Goal: Transaction & Acquisition: Purchase product/service

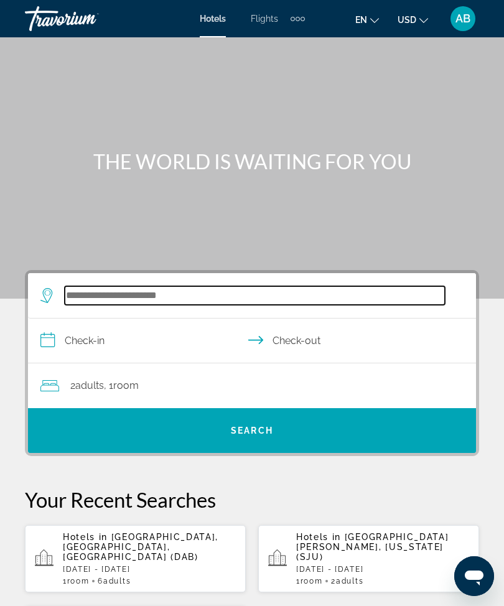
click at [150, 293] on input "Search widget" at bounding box center [255, 295] width 380 height 19
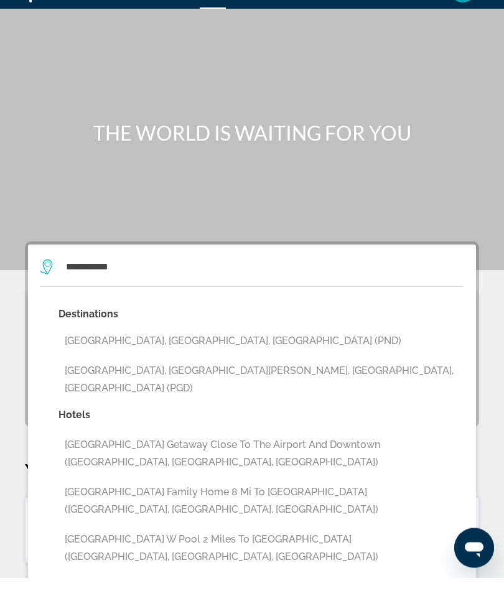
click at [286, 387] on button "[GEOGRAPHIC_DATA], [GEOGRAPHIC_DATA][PERSON_NAME], [GEOGRAPHIC_DATA], [GEOGRAPH…" at bounding box center [260, 407] width 405 height 41
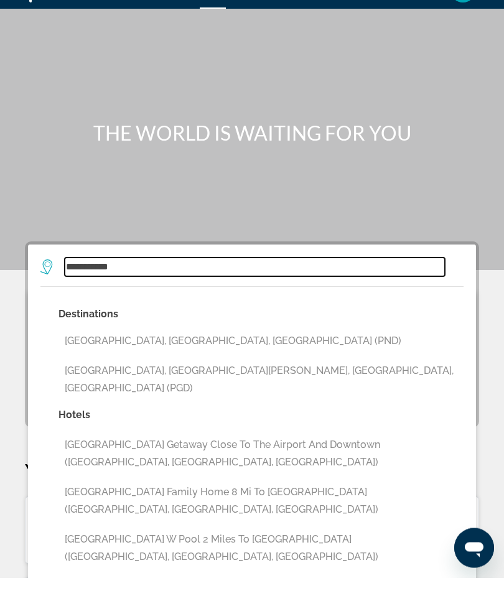
type input "**********"
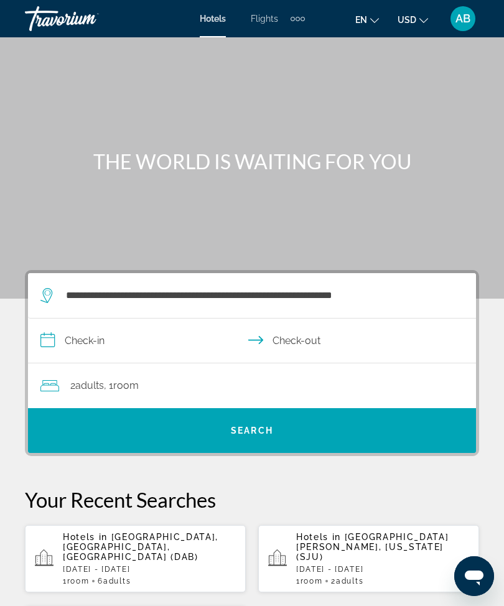
click at [58, 350] on input "**********" at bounding box center [254, 342] width 453 height 48
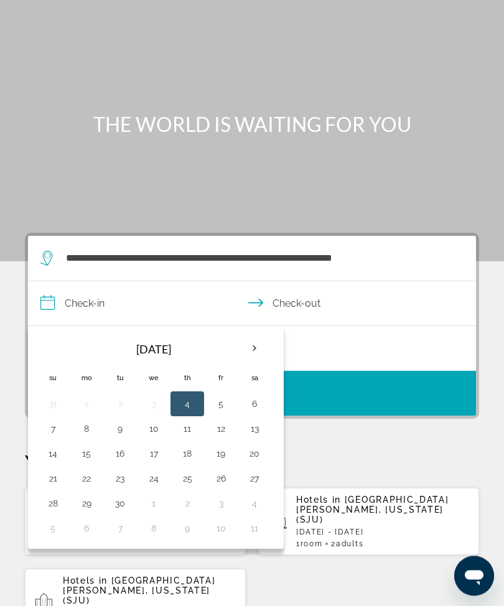
scroll to position [39, 0]
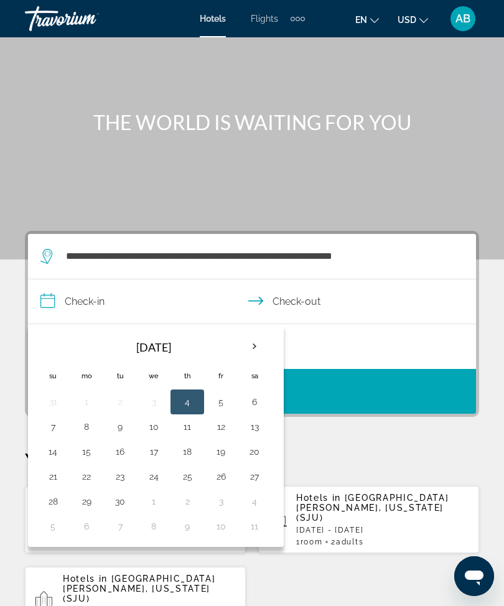
click at [260, 345] on th "Next month" at bounding box center [255, 346] width 34 height 27
click at [50, 354] on th "Previous month" at bounding box center [53, 346] width 34 height 27
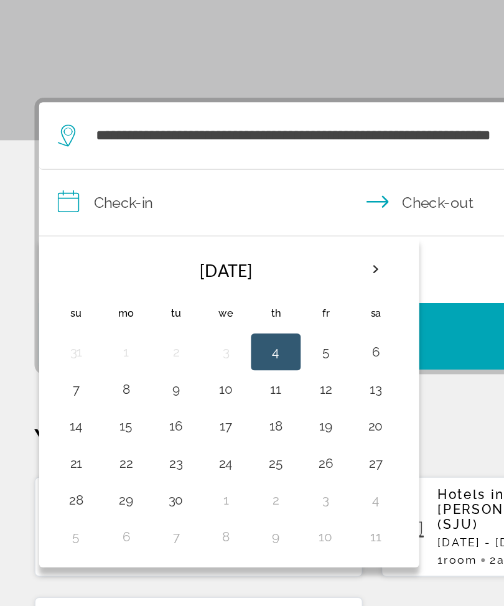
click at [251, 301] on th "Next month" at bounding box center [255, 314] width 34 height 27
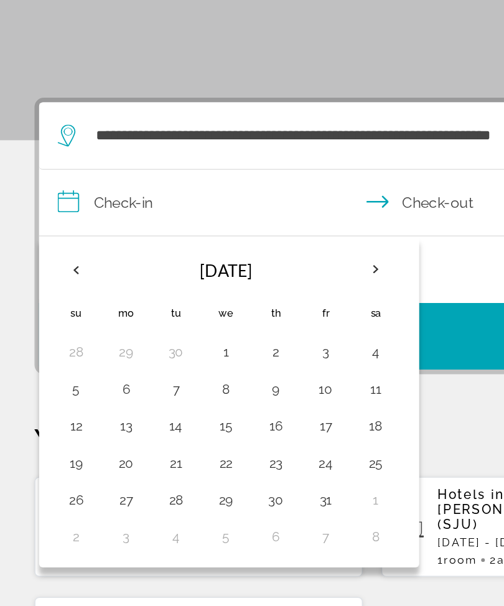
click at [255, 301] on th "Next month" at bounding box center [255, 314] width 34 height 27
click at [256, 301] on th "Next month" at bounding box center [255, 314] width 34 height 27
click at [258, 301] on th "Next month" at bounding box center [255, 314] width 34 height 27
click at [259, 301] on th "Next month" at bounding box center [255, 314] width 34 height 27
click at [116, 411] on button "10" at bounding box center [120, 419] width 20 height 17
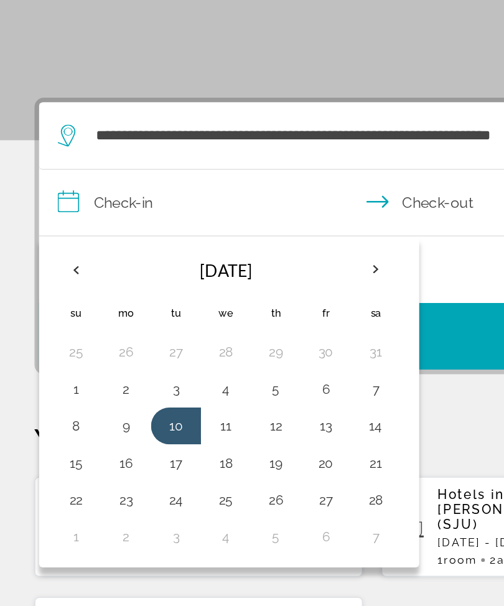
click at [217, 411] on button "13" at bounding box center [221, 419] width 20 height 17
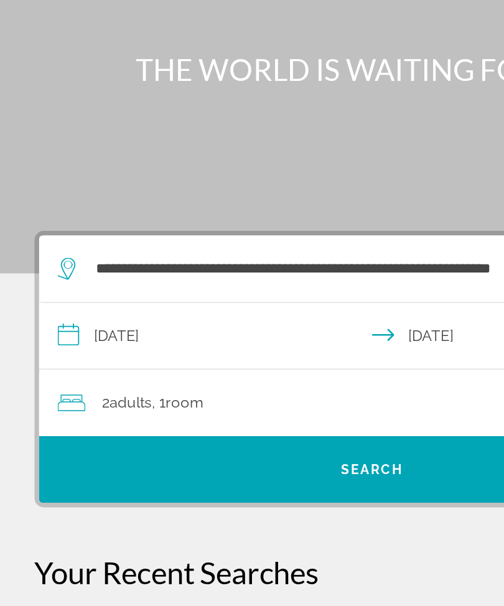
click at [41, 248] on input "**********" at bounding box center [254, 272] width 453 height 48
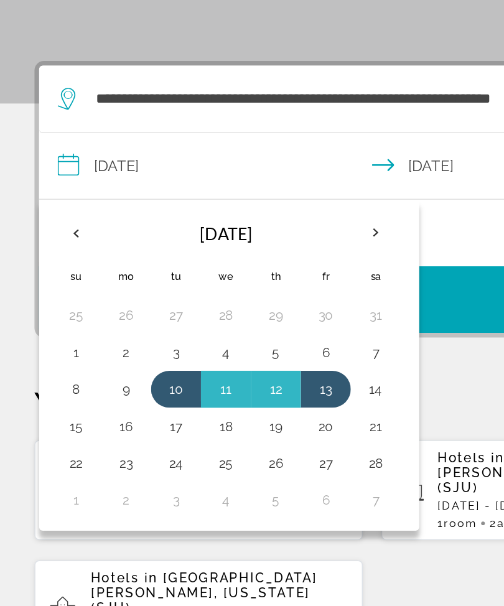
click at [54, 301] on th "Previous month" at bounding box center [53, 314] width 34 height 27
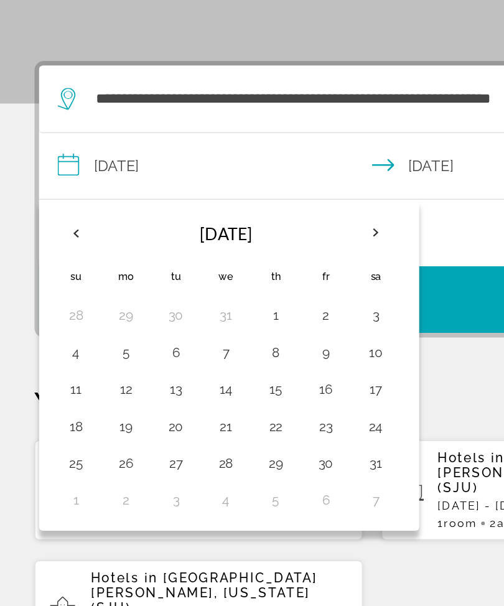
click at [57, 301] on th "Previous month" at bounding box center [53, 314] width 34 height 27
click at [52, 301] on th "Previous month" at bounding box center [53, 314] width 34 height 27
click at [60, 301] on th "Previous month" at bounding box center [53, 314] width 34 height 27
click at [52, 301] on th "Previous month" at bounding box center [53, 314] width 34 height 27
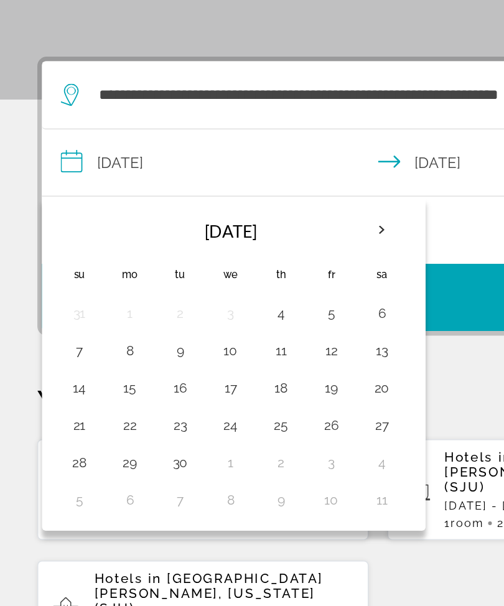
click at [223, 386] on button "12" at bounding box center [221, 394] width 20 height 17
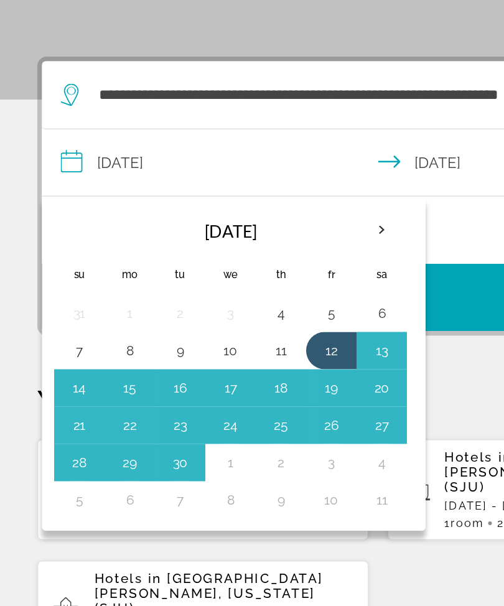
click at [53, 411] on button "14" at bounding box center [53, 419] width 20 height 17
type input "**********"
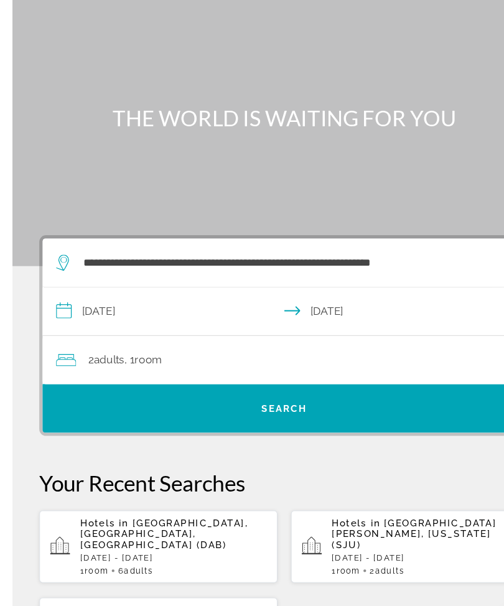
scroll to position [0, 0]
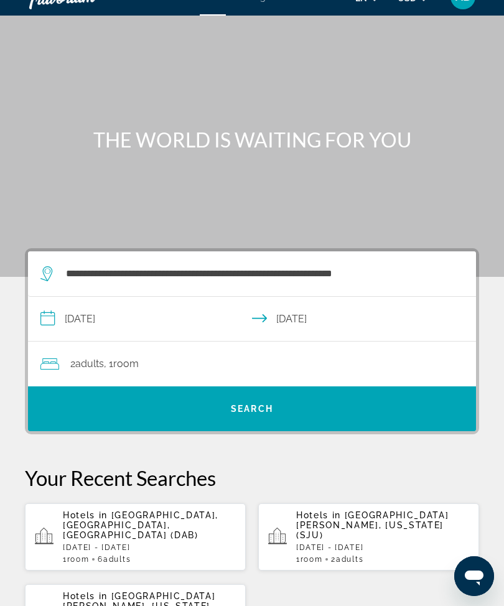
click at [215, 359] on div "2 Adult Adults , 1 Room rooms" at bounding box center [257, 363] width 435 height 17
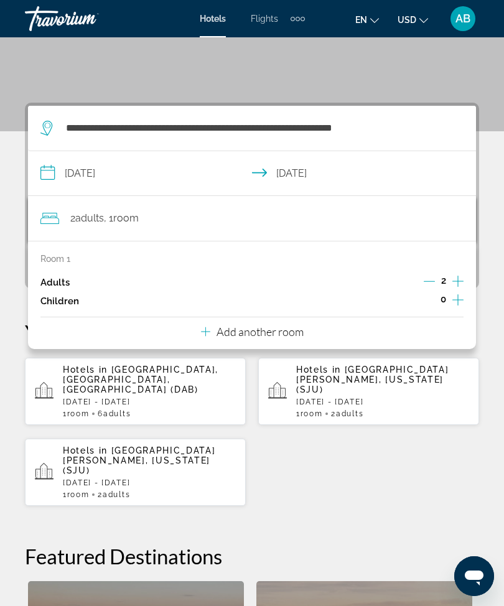
scroll to position [168, 0]
click at [277, 334] on p "Add another room" at bounding box center [259, 331] width 87 height 14
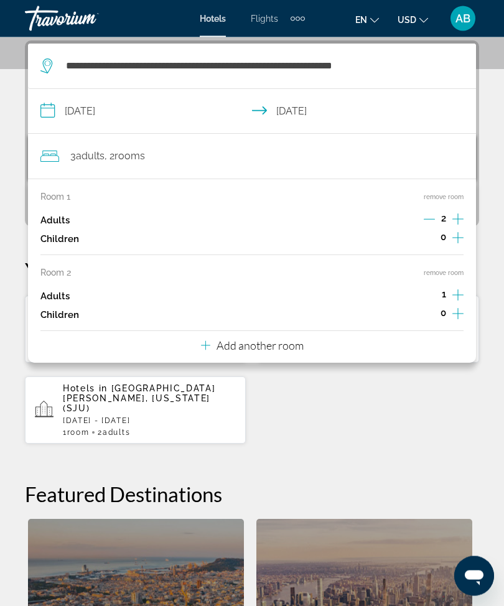
click at [284, 339] on p "Add another room" at bounding box center [259, 346] width 87 height 14
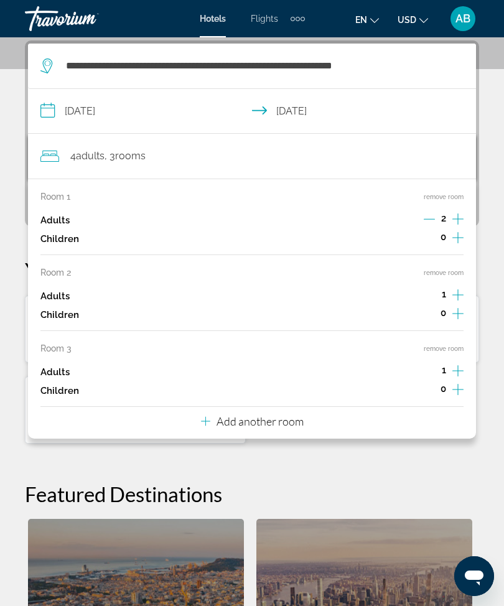
click at [296, 417] on p "Add another room" at bounding box center [259, 421] width 87 height 14
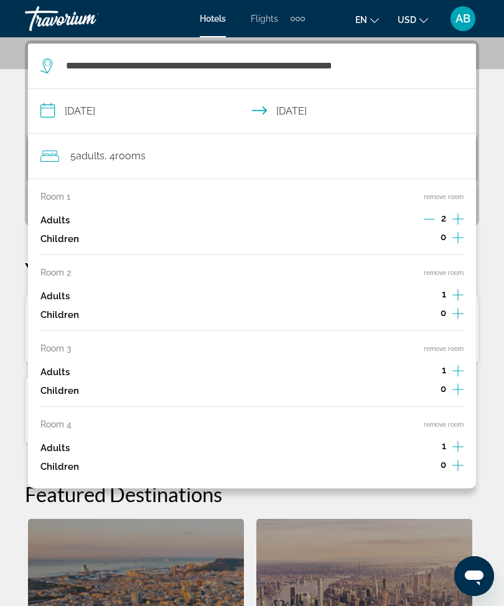
click at [429, 420] on button "remove room" at bounding box center [443, 424] width 40 height 8
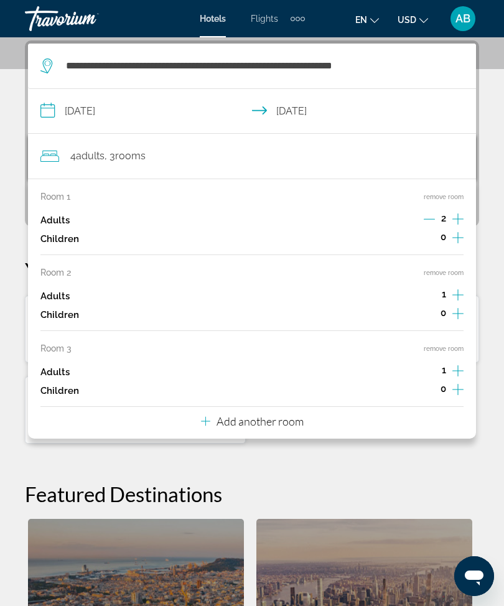
click at [443, 345] on button "remove room" at bounding box center [443, 349] width 40 height 8
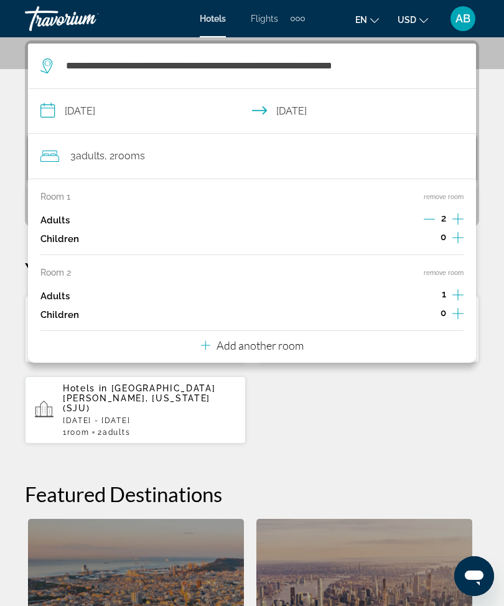
click at [441, 269] on button "remove room" at bounding box center [443, 273] width 40 height 8
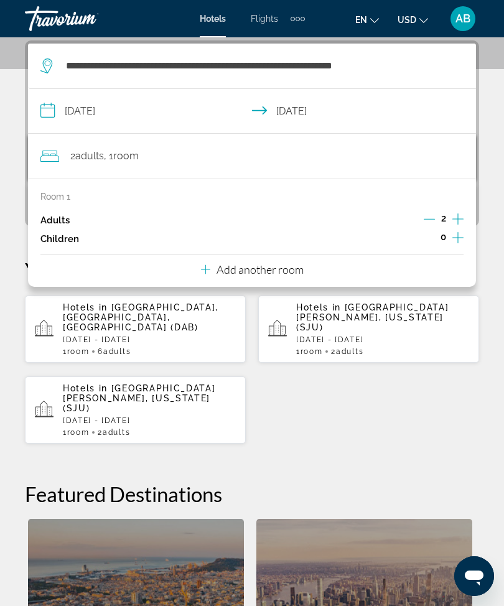
click at [502, 142] on div "**********" at bounding box center [252, 424] width 504 height 768
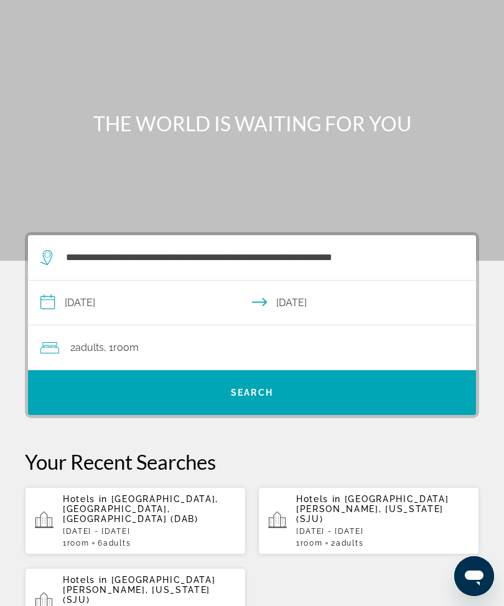
scroll to position [31, 0]
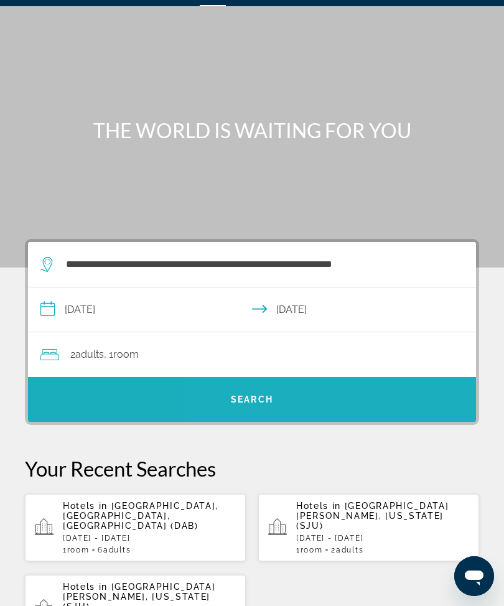
click at [274, 397] on span "Search widget" at bounding box center [252, 399] width 448 height 30
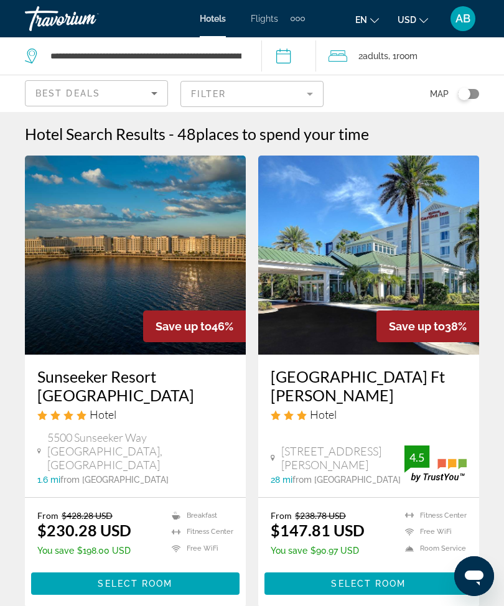
scroll to position [31, 0]
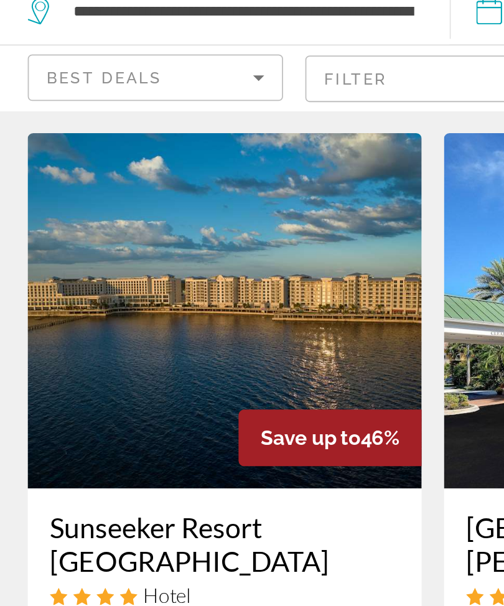
click at [141, 186] on img "Main content" at bounding box center [135, 223] width 221 height 199
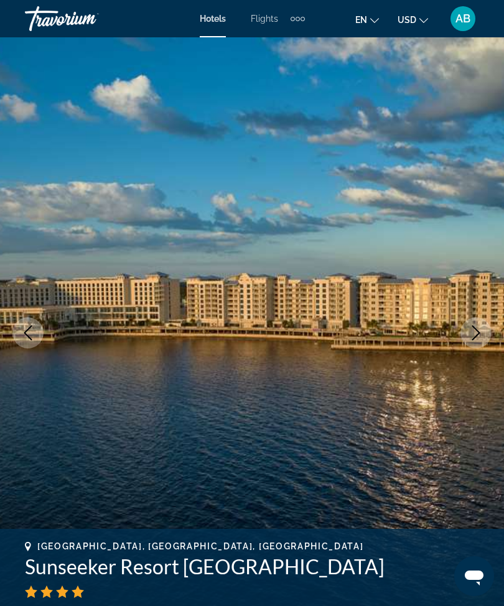
click at [474, 327] on icon "Next image" at bounding box center [475, 332] width 15 height 15
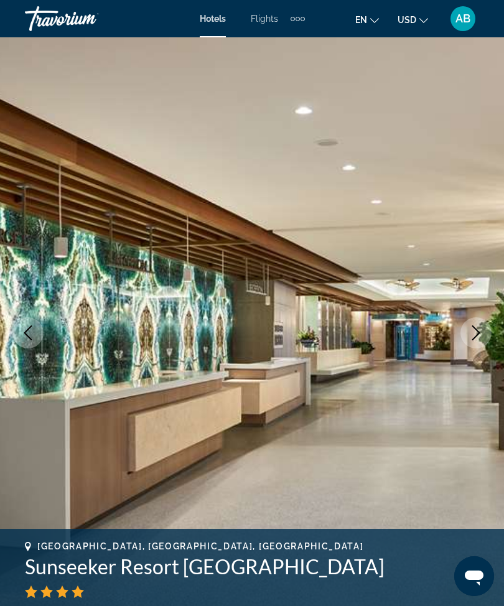
click at [483, 336] on icon "Next image" at bounding box center [475, 332] width 15 height 15
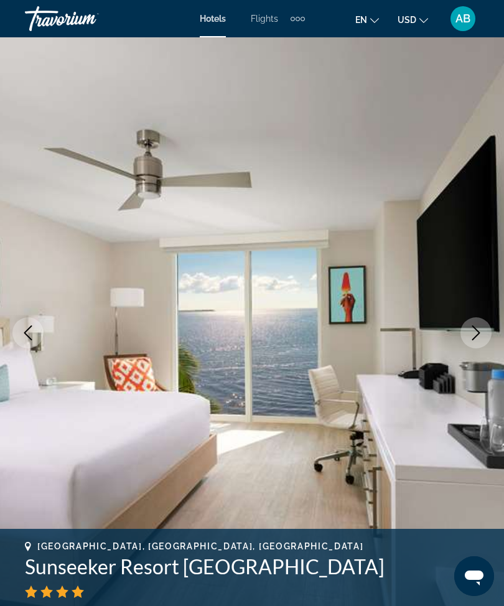
click at [476, 332] on icon "Next image" at bounding box center [475, 332] width 15 height 15
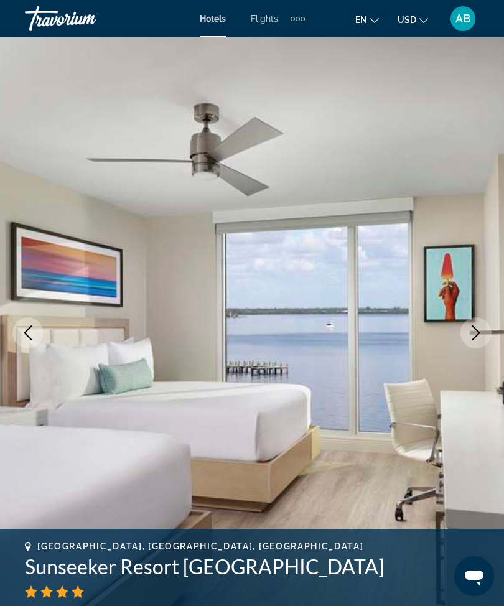
click at [474, 326] on icon "Next image" at bounding box center [475, 332] width 15 height 15
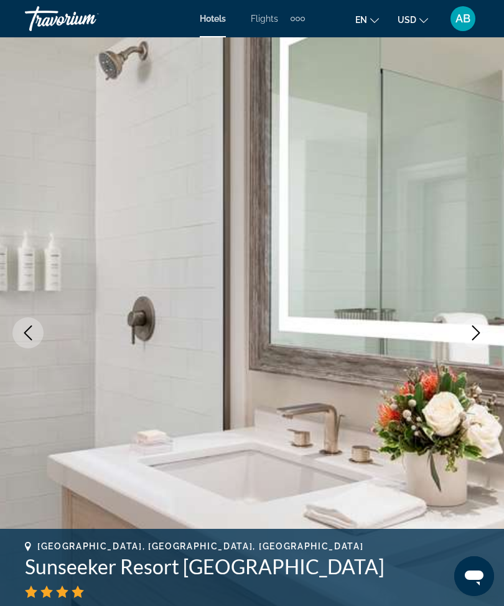
click at [469, 331] on icon "Next image" at bounding box center [475, 332] width 15 height 15
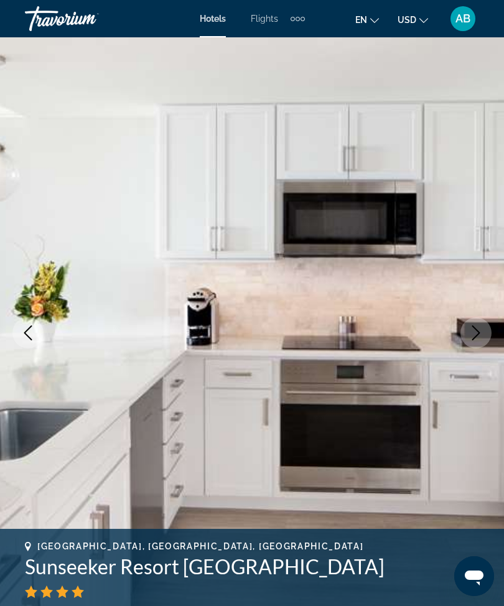
click at [477, 325] on icon "Next image" at bounding box center [475, 332] width 15 height 15
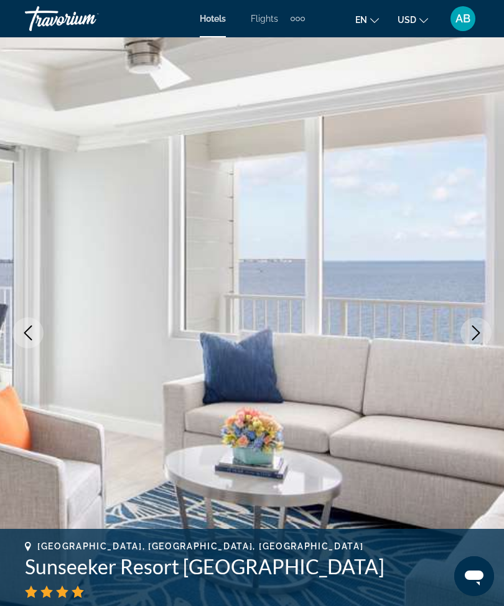
click at [479, 320] on button "Next image" at bounding box center [475, 332] width 31 height 31
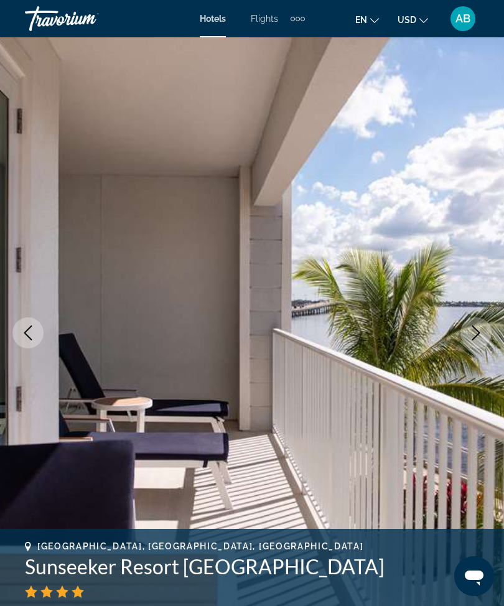
click at [472, 331] on icon "Next image" at bounding box center [475, 332] width 15 height 15
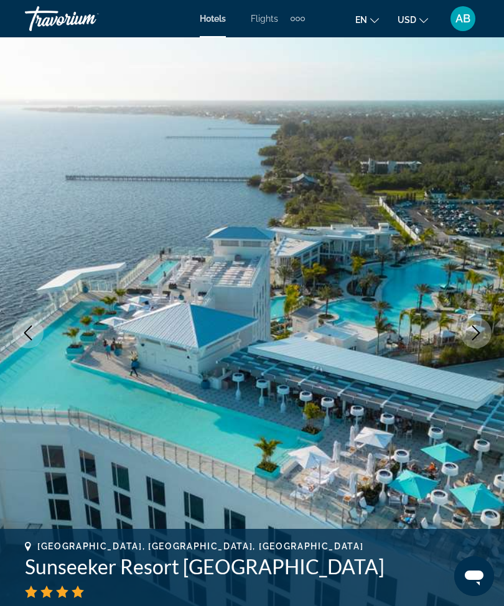
click at [476, 330] on icon "Next image" at bounding box center [476, 332] width 8 height 15
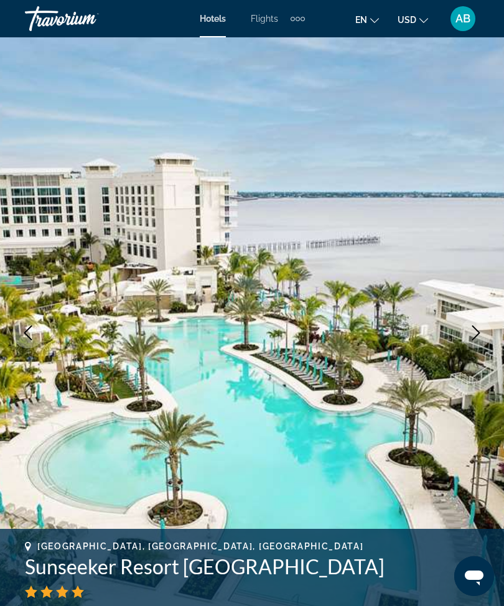
click at [478, 330] on icon "Next image" at bounding box center [475, 332] width 15 height 15
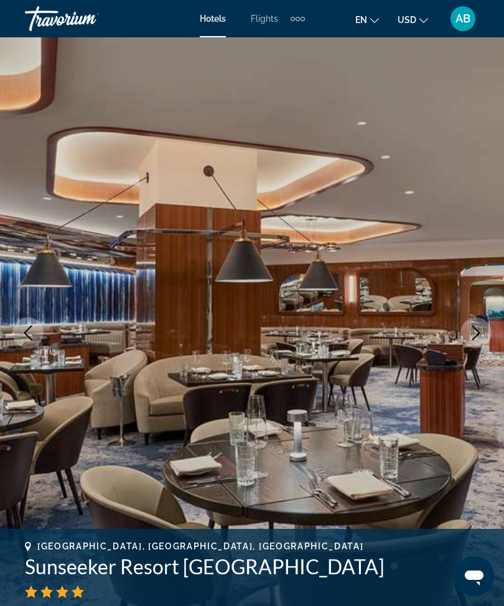
click at [469, 340] on icon "Next image" at bounding box center [475, 332] width 15 height 15
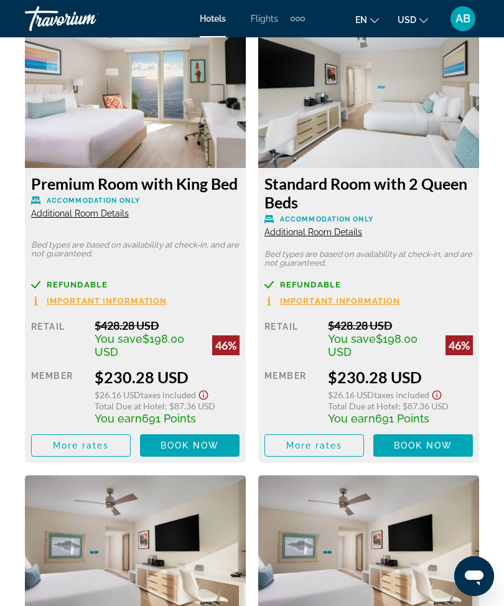
scroll to position [2307, 0]
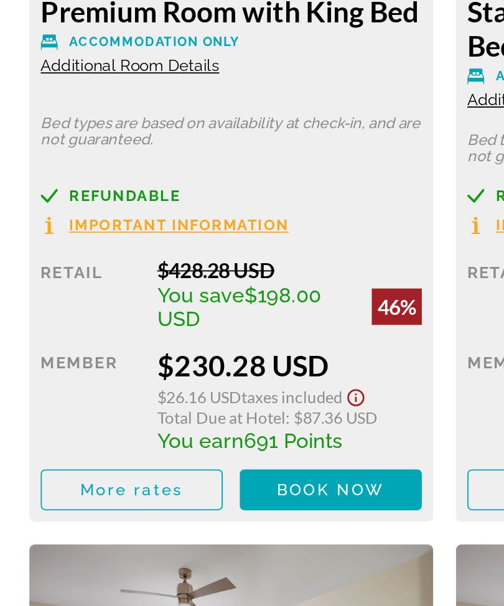
click at [135, 380] on span "Total Due at Hotel" at bounding box center [130, 385] width 70 height 11
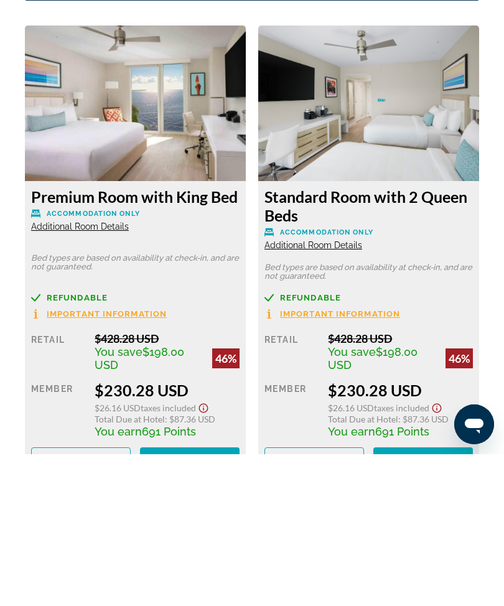
click at [192, 605] on span "Book now" at bounding box center [189, 610] width 59 height 10
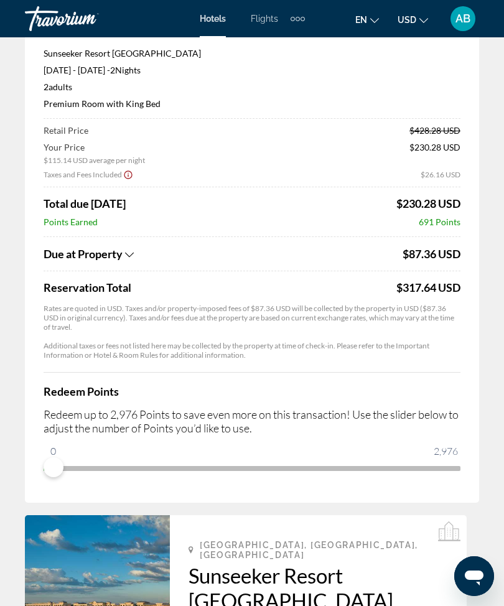
scroll to position [106, 0]
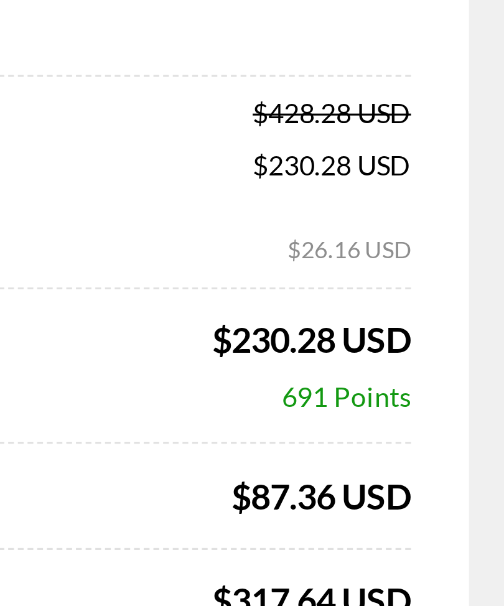
click at [419, 211] on span "691 Points" at bounding box center [440, 216] width 42 height 11
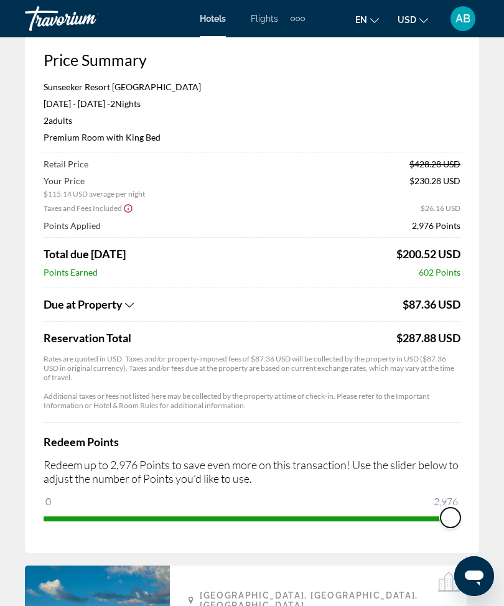
scroll to position [71, 0]
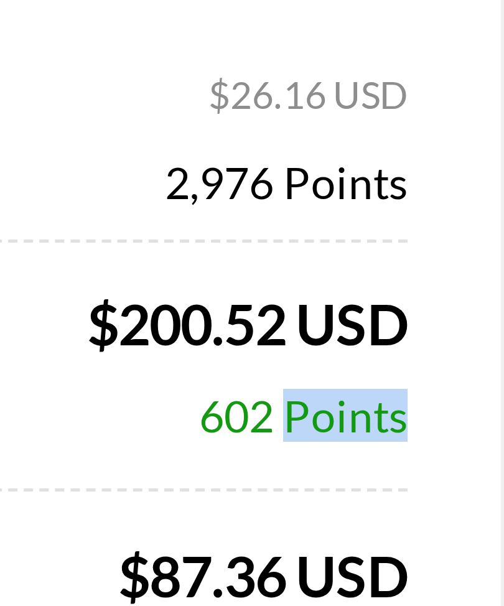
click at [94, 55] on div "Price Summary Sunseeker Resort [GEOGRAPHIC_DATA] [DATE] - [DATE] - 2 Night Nigh…" at bounding box center [252, 285] width 454 height 527
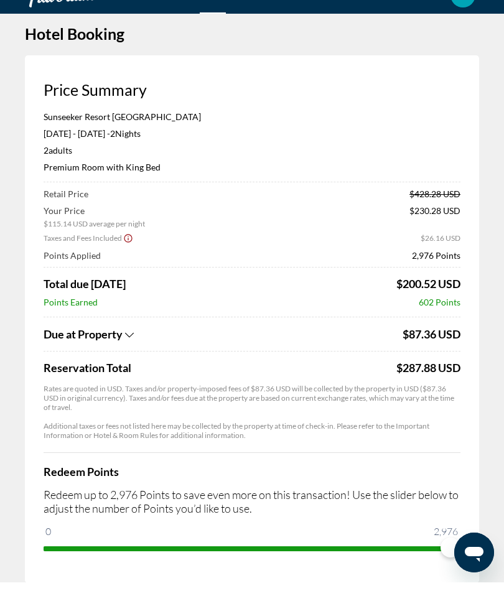
scroll to position [0, 0]
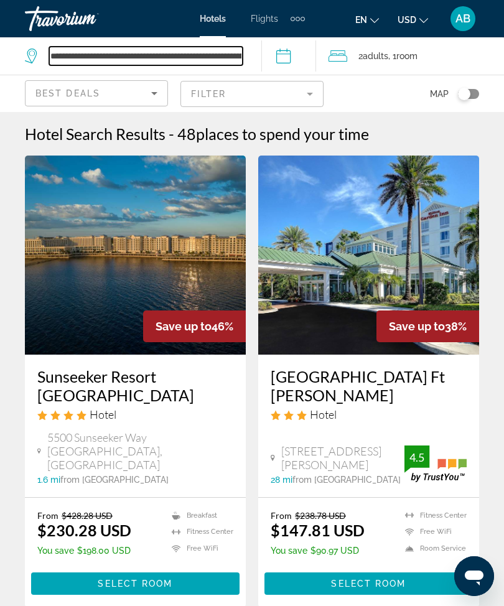
click at [243, 49] on input "**********" at bounding box center [145, 56] width 193 height 19
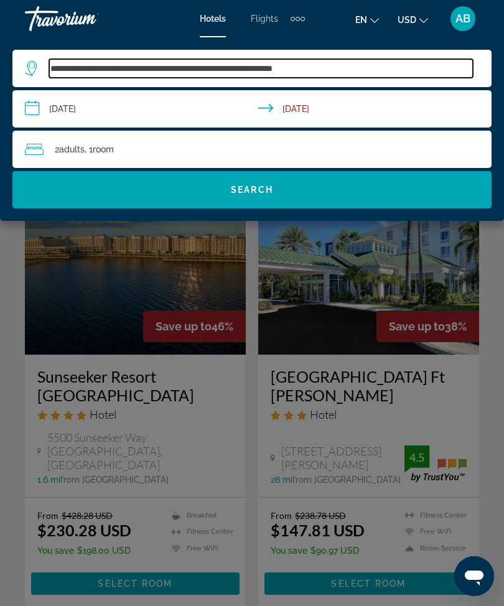
click at [355, 72] on input "**********" at bounding box center [260, 68] width 423 height 19
type input "*****"
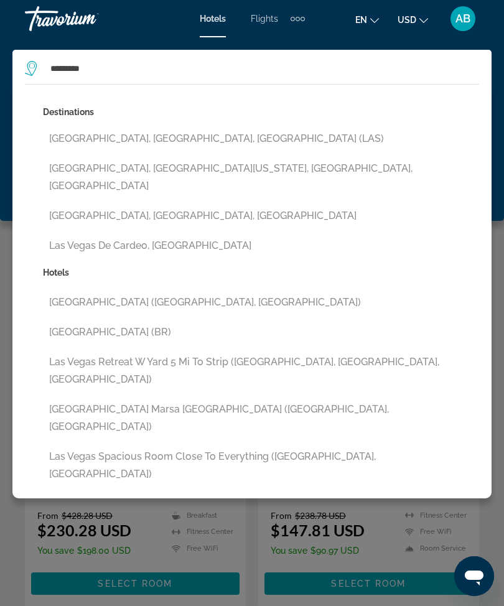
click at [173, 140] on button "[GEOGRAPHIC_DATA], [GEOGRAPHIC_DATA], [GEOGRAPHIC_DATA] (LAS)" at bounding box center [261, 139] width 436 height 24
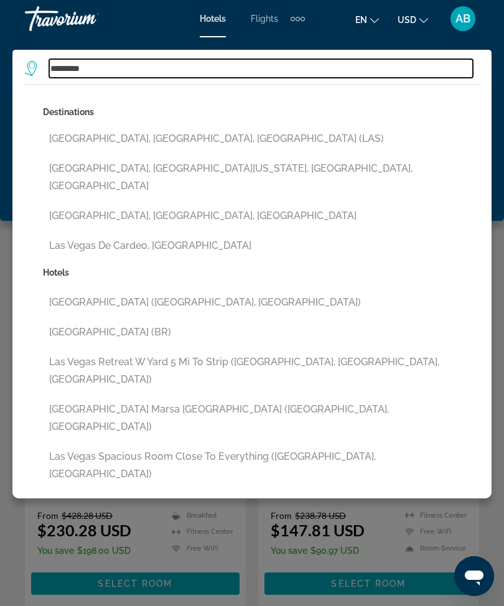
type input "**********"
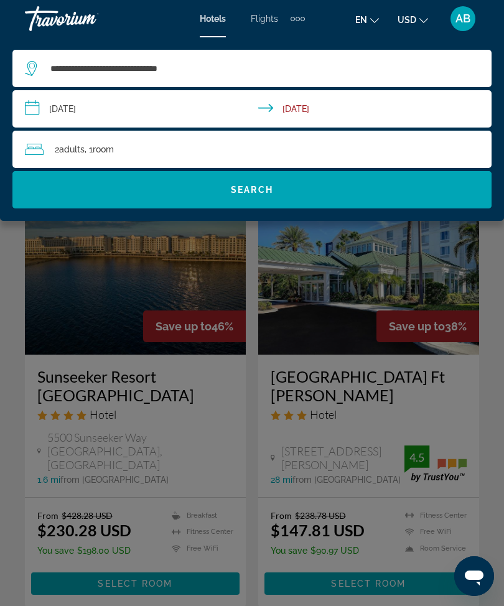
click at [295, 190] on span "Search widget" at bounding box center [251, 190] width 479 height 30
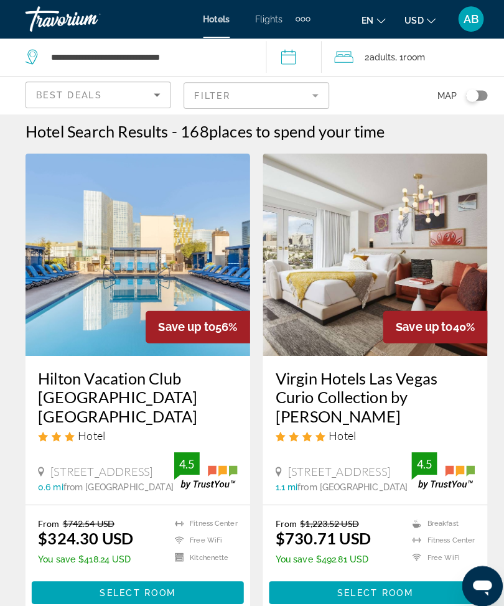
scroll to position [9, 0]
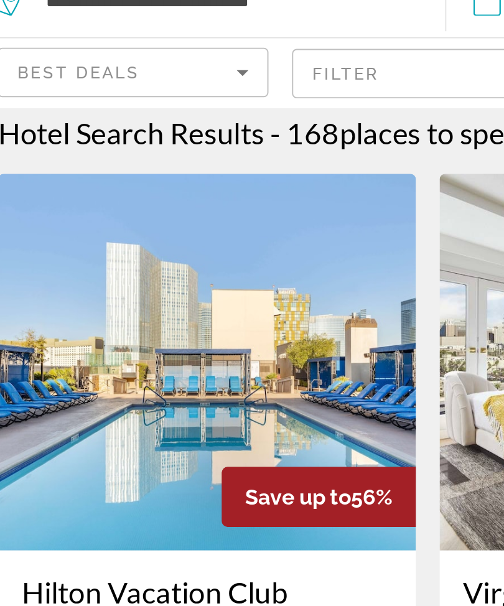
click at [121, 195] on img "Main content" at bounding box center [135, 246] width 221 height 199
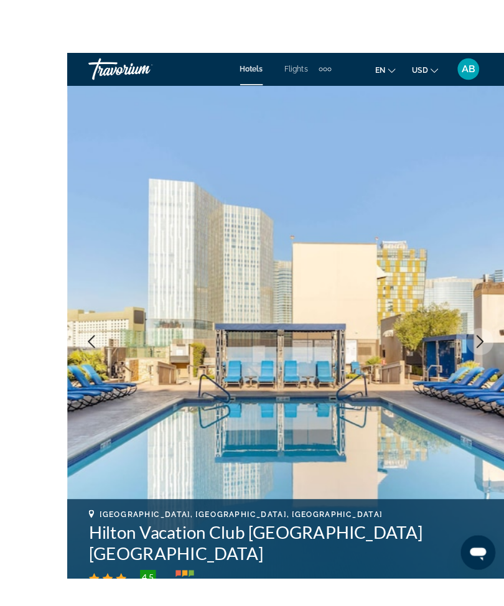
scroll to position [50, 0]
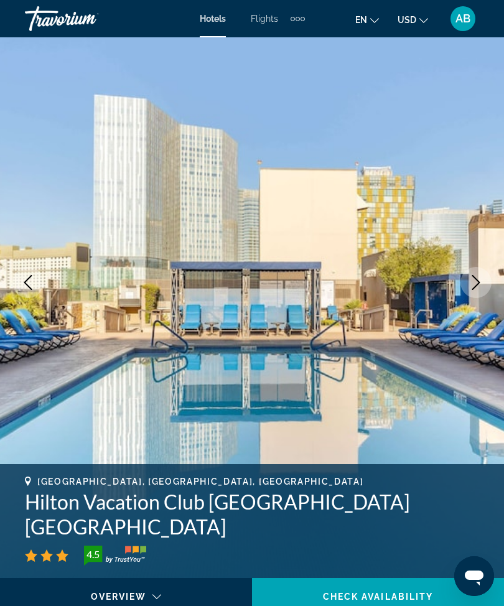
click at [471, 279] on icon "Next image" at bounding box center [475, 282] width 15 height 15
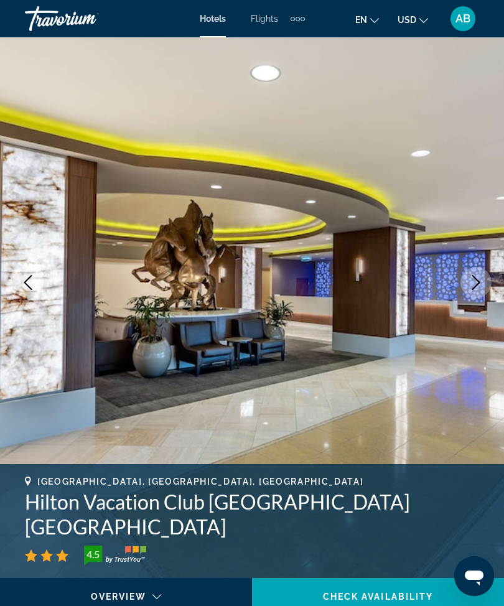
click at [487, 282] on button "Next image" at bounding box center [475, 282] width 31 height 31
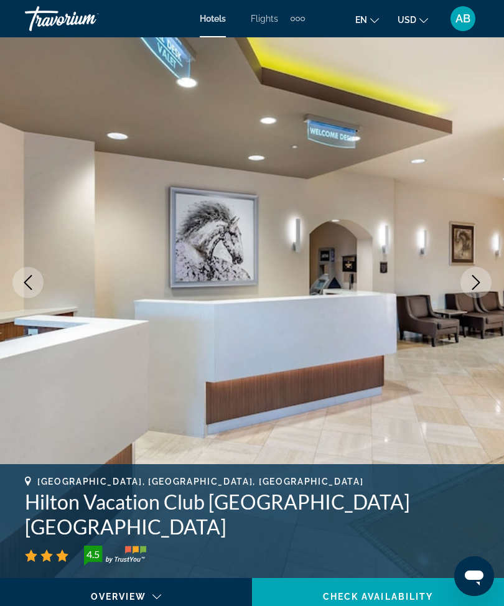
click at [474, 281] on icon "Next image" at bounding box center [475, 282] width 15 height 15
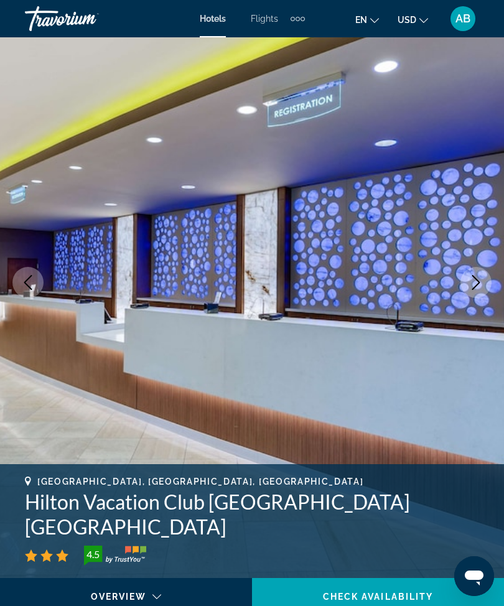
click at [476, 279] on icon "Next image" at bounding box center [476, 282] width 8 height 15
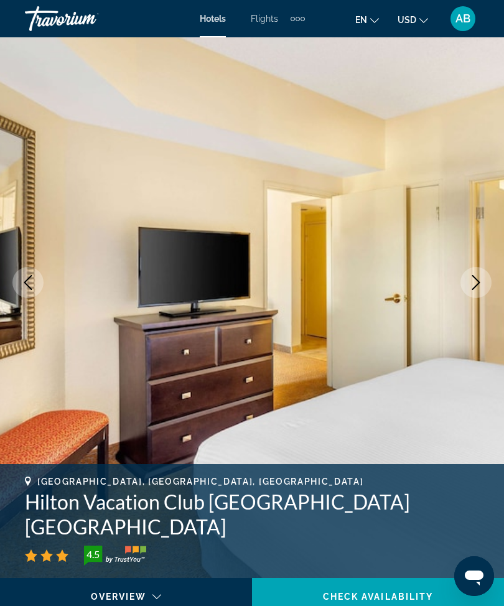
click at [473, 277] on icon "Next image" at bounding box center [476, 282] width 8 height 15
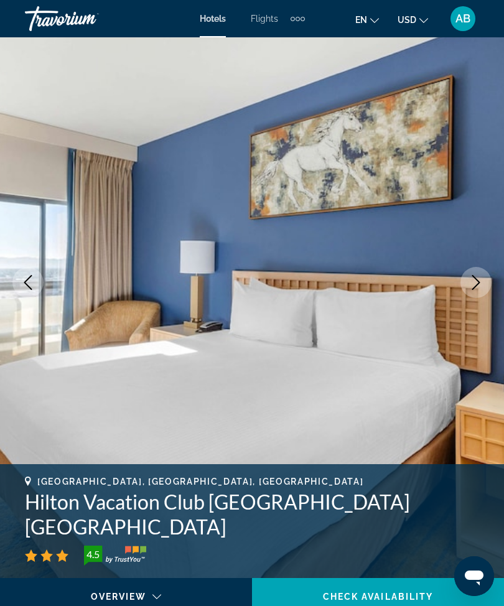
click at [479, 277] on icon "Next image" at bounding box center [475, 282] width 15 height 15
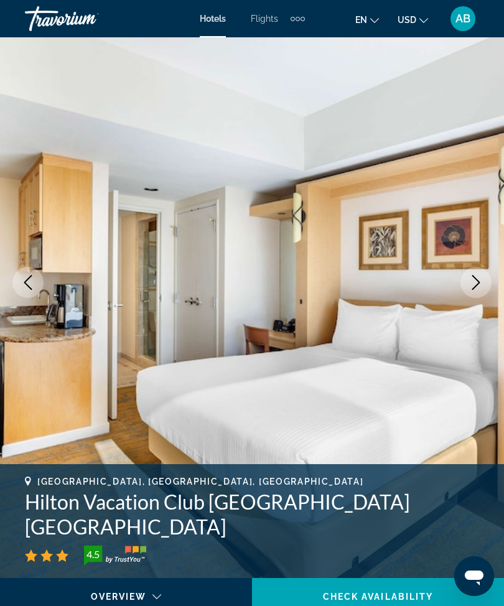
click at [474, 287] on icon "Next image" at bounding box center [476, 282] width 8 height 15
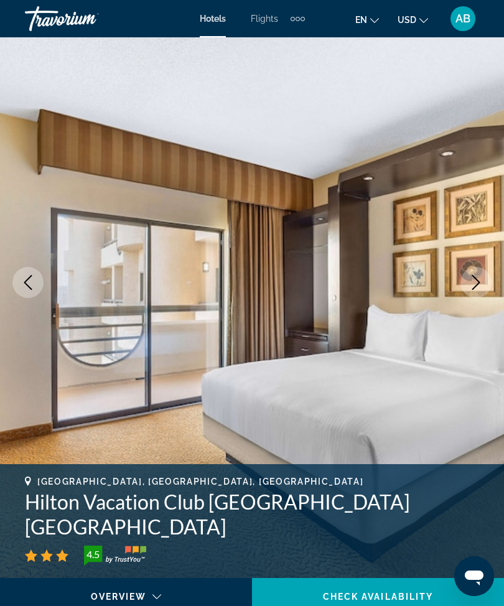
click at [477, 274] on button "Next image" at bounding box center [475, 282] width 31 height 31
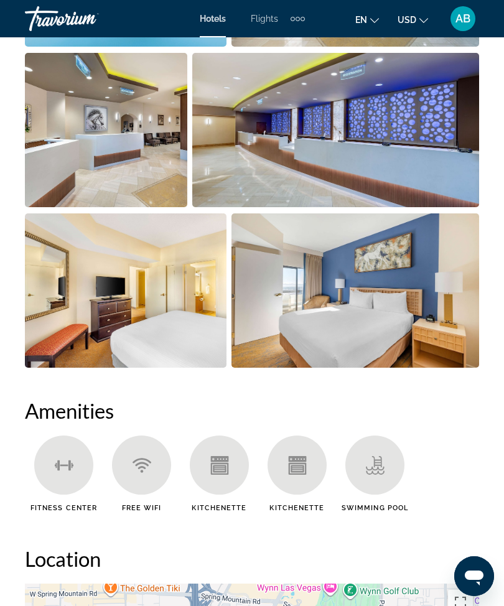
scroll to position [1000, 0]
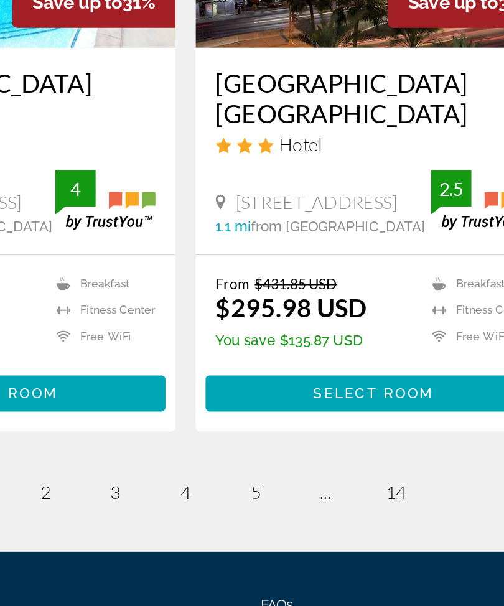
scroll to position [2535, 0]
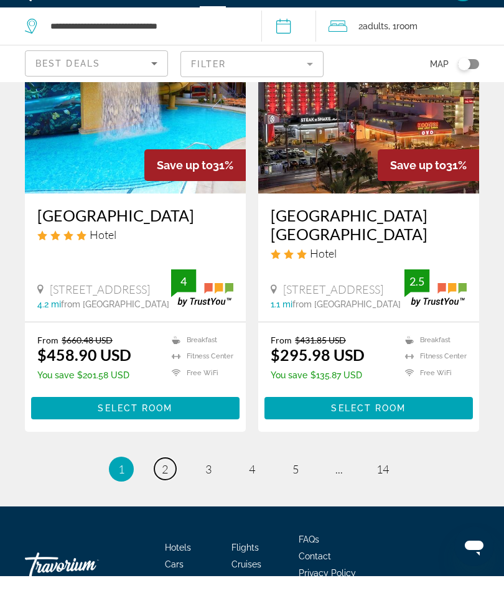
click at [158, 488] on link "page 2" at bounding box center [165, 499] width 22 height 22
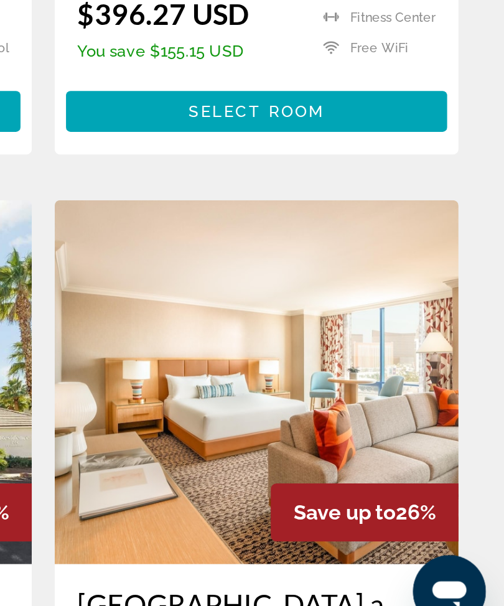
scroll to position [274, 0]
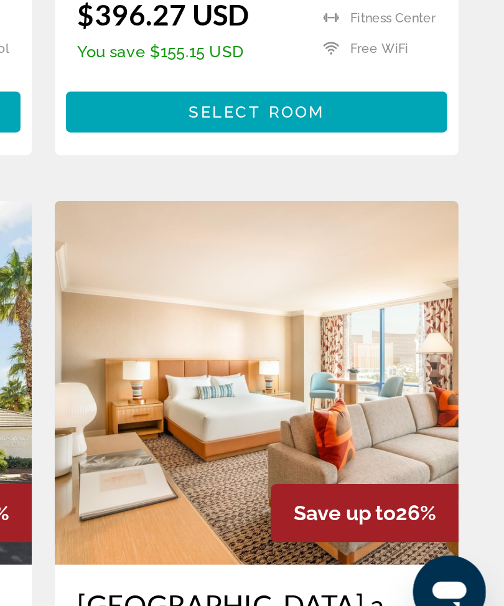
click at [258, 362] on img "Main content" at bounding box center [368, 461] width 221 height 199
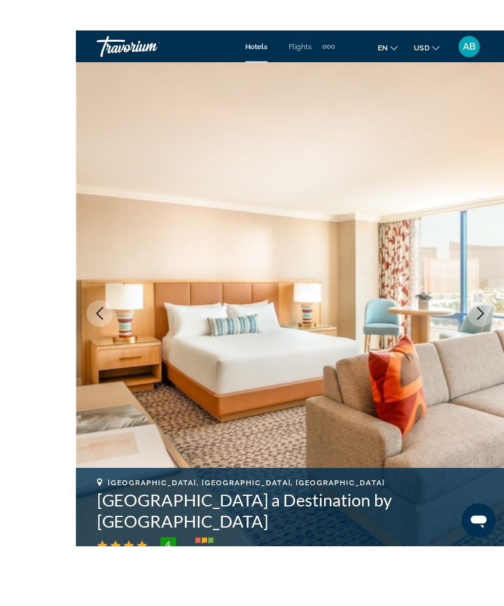
scroll to position [37, 0]
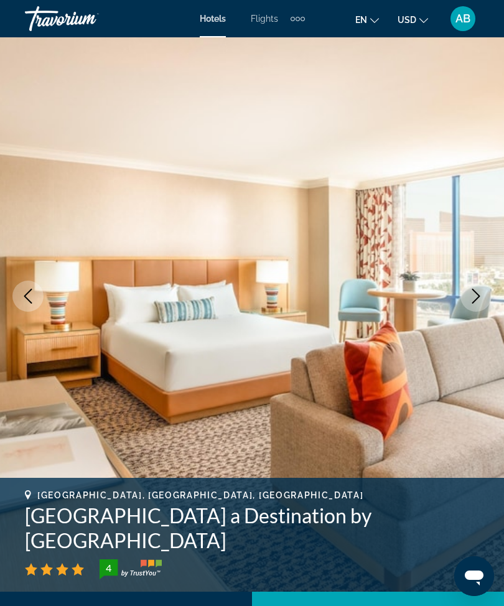
click at [484, 295] on button "Next image" at bounding box center [475, 295] width 31 height 31
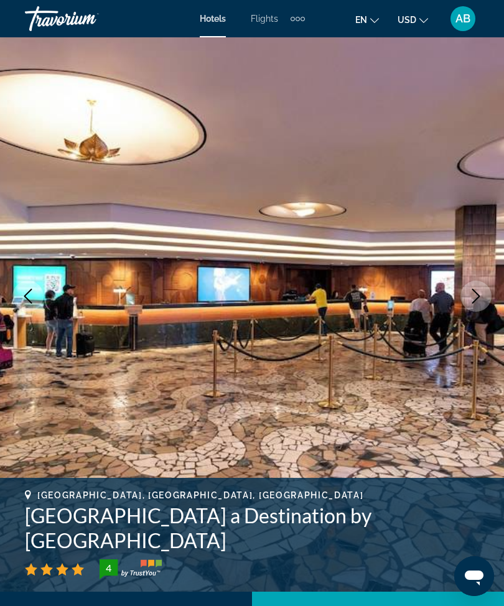
click at [479, 300] on icon "Next image" at bounding box center [475, 296] width 15 height 15
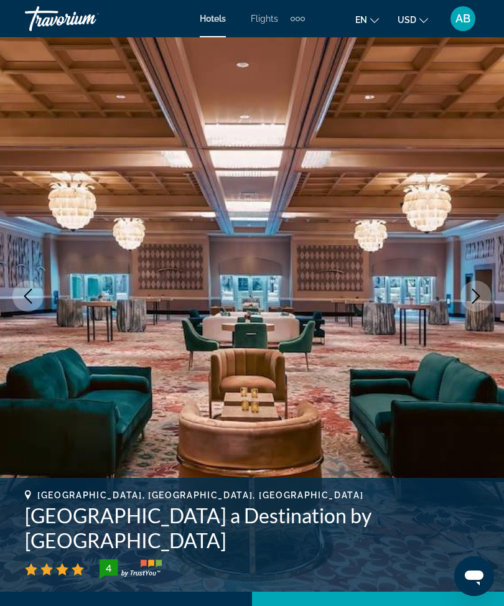
click at [470, 298] on icon "Next image" at bounding box center [475, 296] width 15 height 15
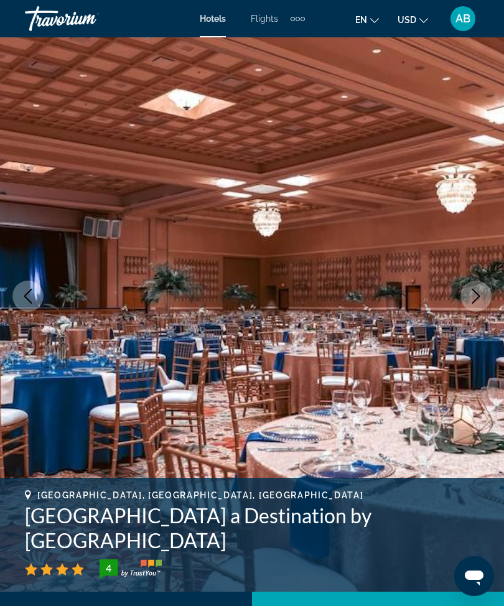
click at [479, 302] on icon "Next image" at bounding box center [475, 296] width 15 height 15
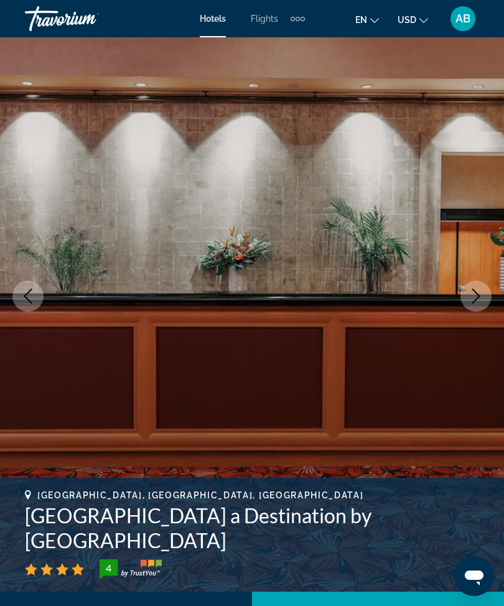
click at [479, 291] on icon "Next image" at bounding box center [475, 296] width 15 height 15
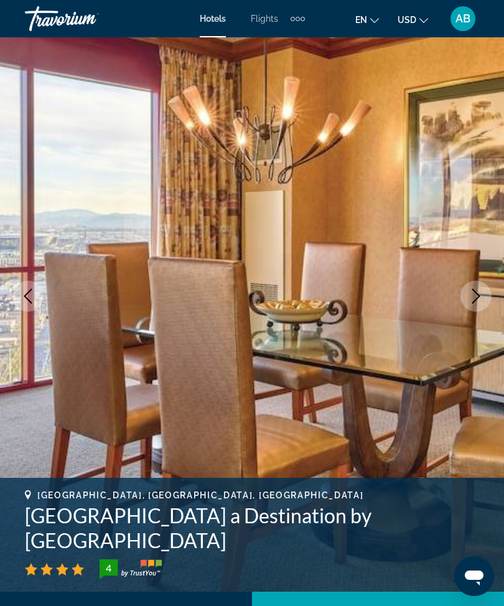
click at [479, 284] on button "Next image" at bounding box center [475, 295] width 31 height 31
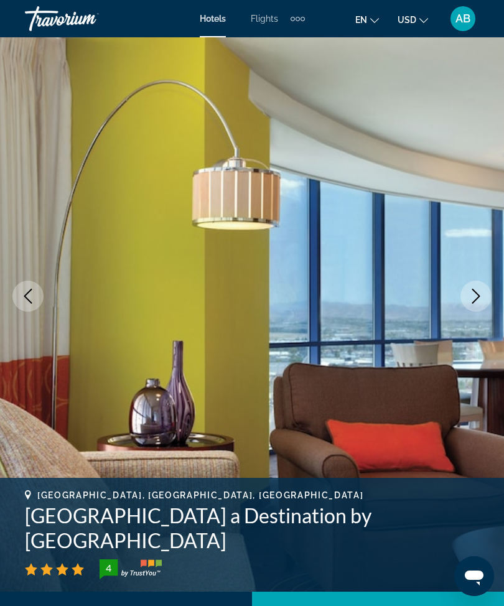
click at [473, 295] on icon "Next image" at bounding box center [475, 296] width 15 height 15
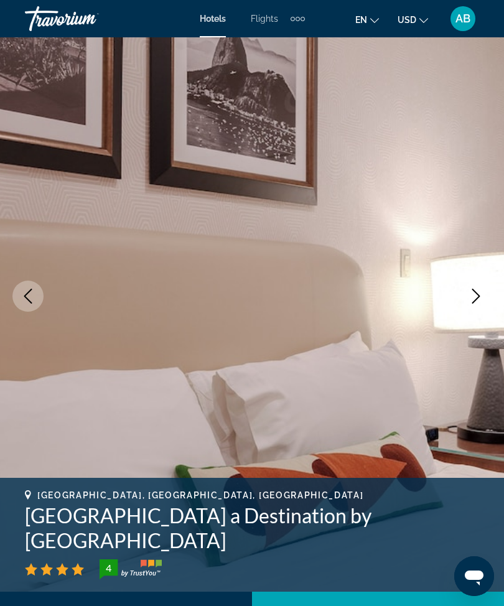
click at [478, 295] on icon "Next image" at bounding box center [475, 296] width 15 height 15
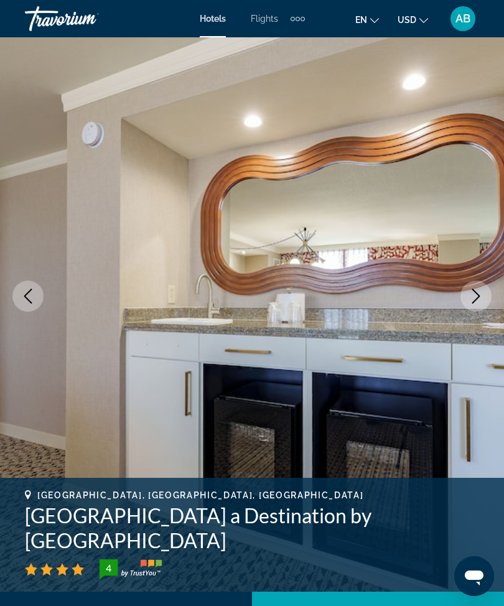
click at [471, 296] on icon "Next image" at bounding box center [475, 296] width 15 height 15
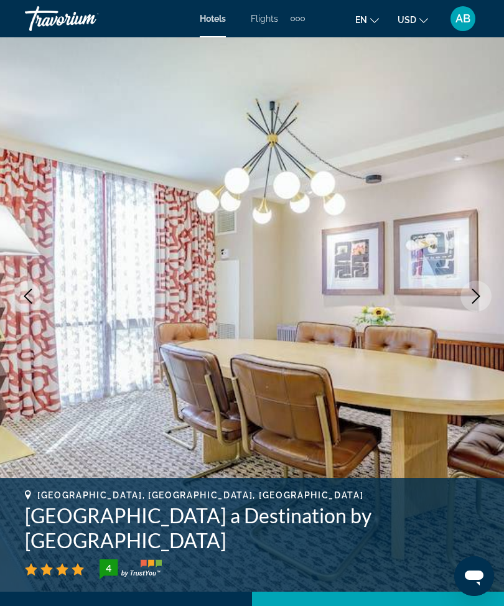
click at [473, 301] on icon "Next image" at bounding box center [475, 296] width 15 height 15
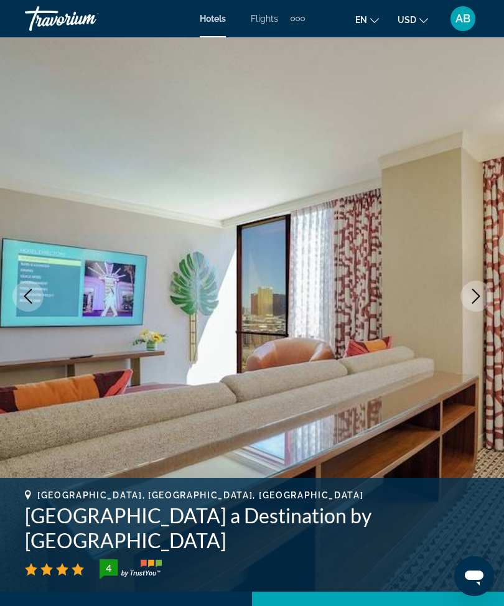
click at [484, 290] on button "Next image" at bounding box center [475, 295] width 31 height 31
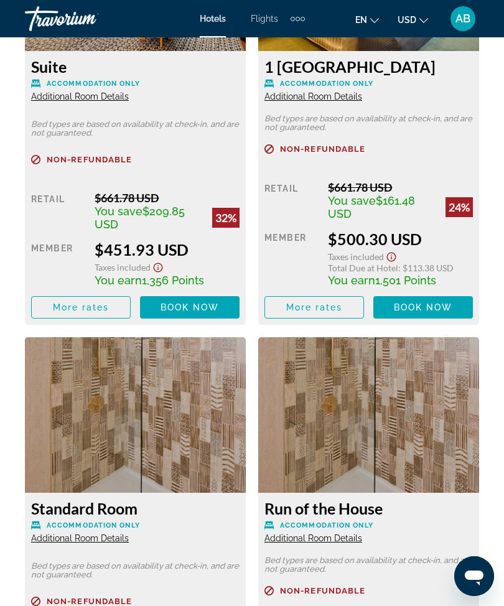
scroll to position [2328, 0]
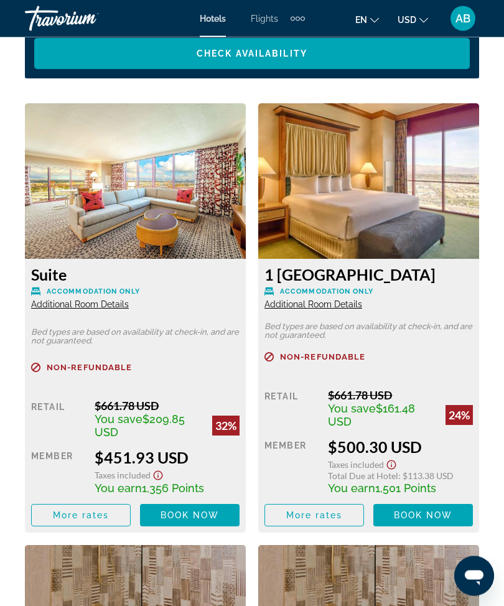
click at [187, 524] on span "Main content" at bounding box center [189, 516] width 99 height 30
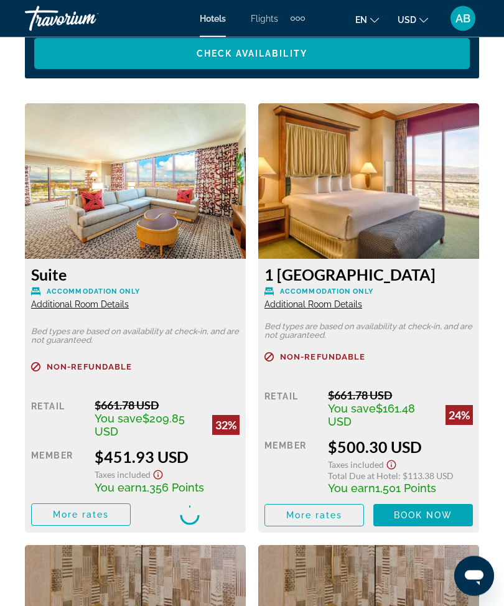
scroll to position [2110, 0]
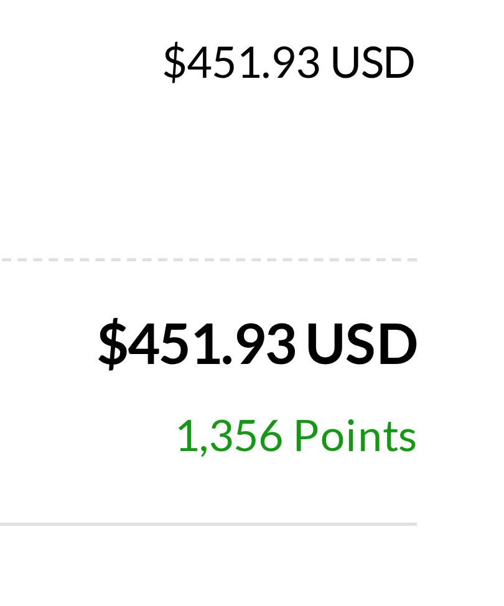
click at [55, 341] on div "Redeem Points Redeem up to 2,976 Points to save even more on this transaction! …" at bounding box center [252, 394] width 417 height 106
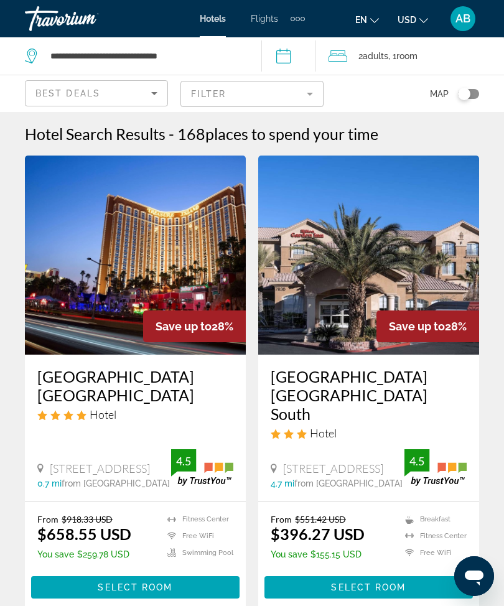
click at [304, 12] on div "Extra navigation items" at bounding box center [297, 18] width 14 height 19
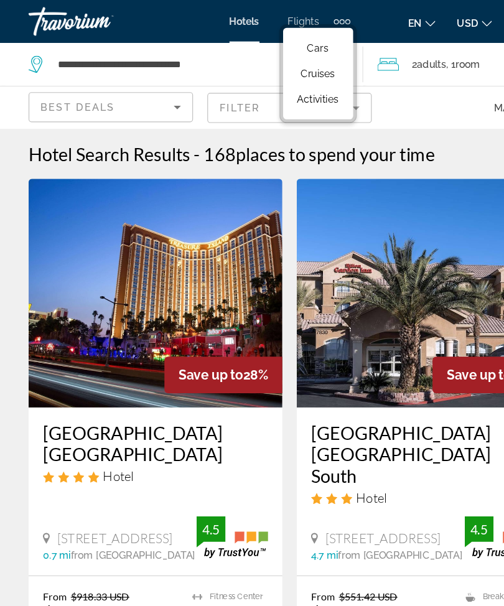
click at [279, 91] on span "Activities" at bounding box center [277, 86] width 36 height 10
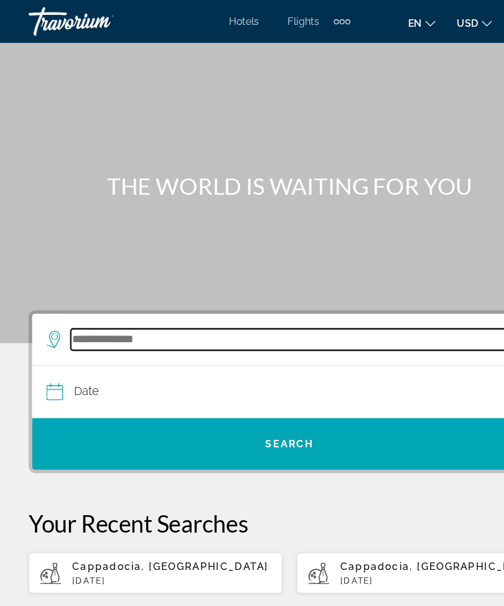
click at [108, 305] on input "Search widget" at bounding box center [256, 295] width 389 height 19
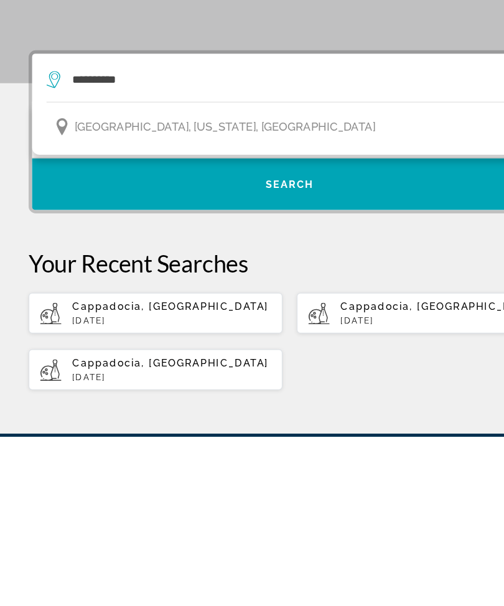
click at [175, 328] on span "[GEOGRAPHIC_DATA], [US_STATE], [GEOGRAPHIC_DATA]" at bounding box center [196, 336] width 262 height 17
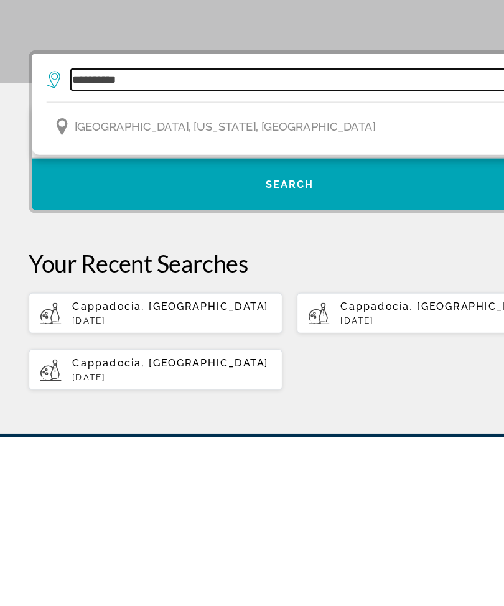
type input "**********"
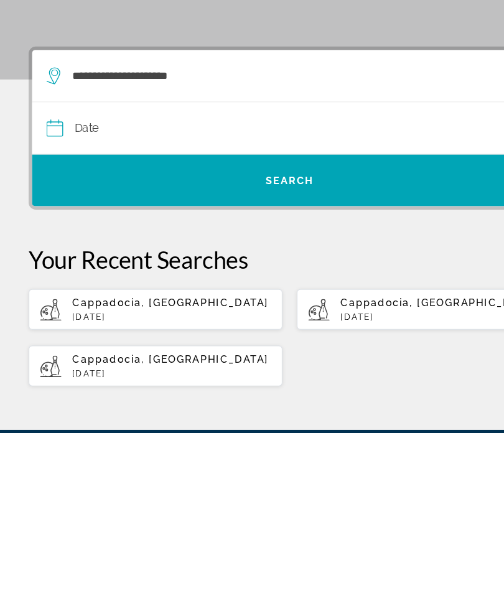
click at [67, 318] on input "Date" at bounding box center [145, 342] width 216 height 49
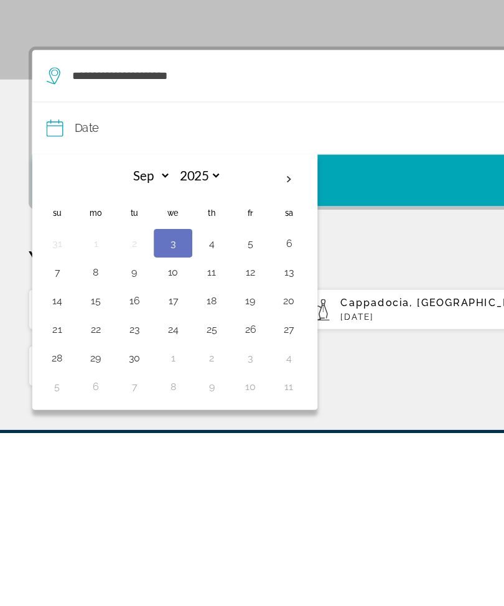
scroll to position [147, 0]
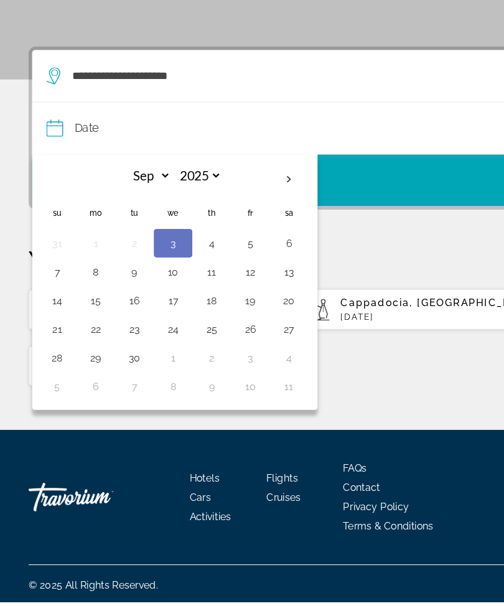
click at [83, 335] on button "15" at bounding box center [83, 343] width 20 height 17
type input "**********"
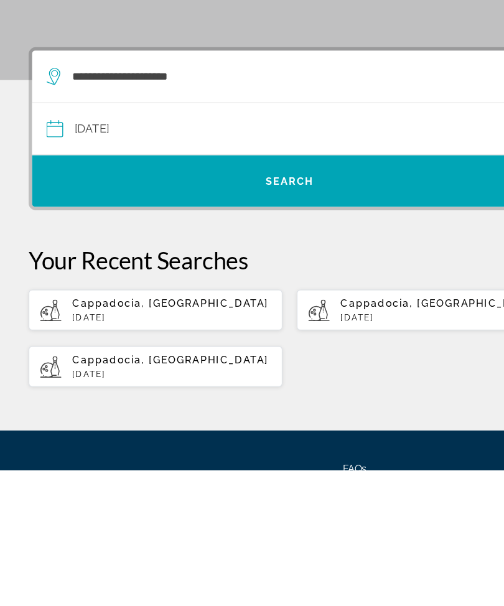
scroll to position [17, 0]
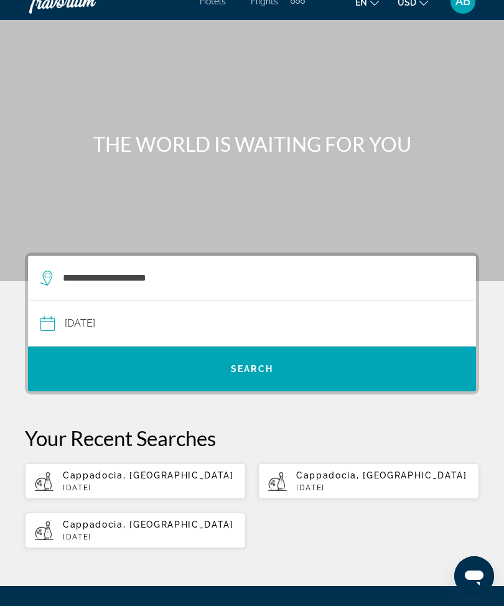
click at [303, 364] on span "Search widget" at bounding box center [252, 369] width 448 height 30
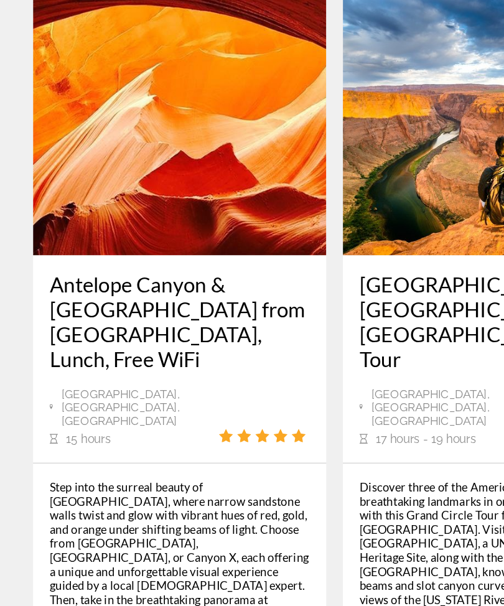
scroll to position [3235, 0]
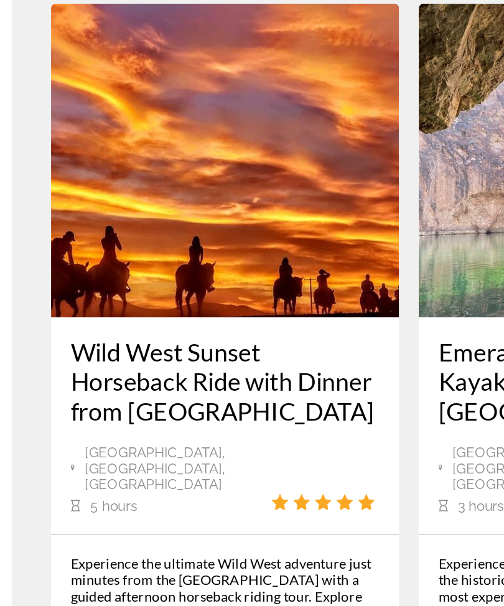
scroll to position [3240, 0]
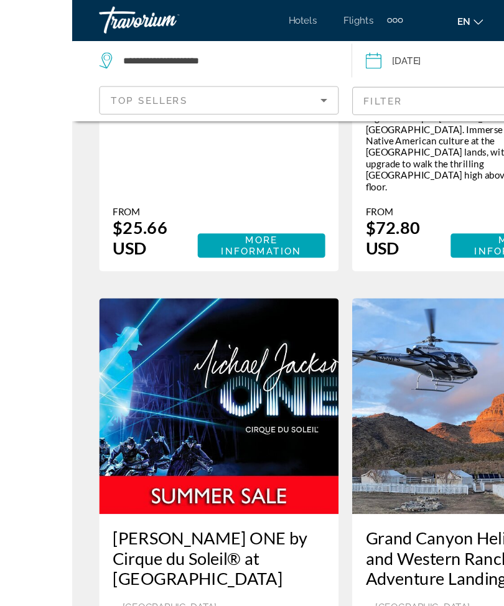
scroll to position [522, 0]
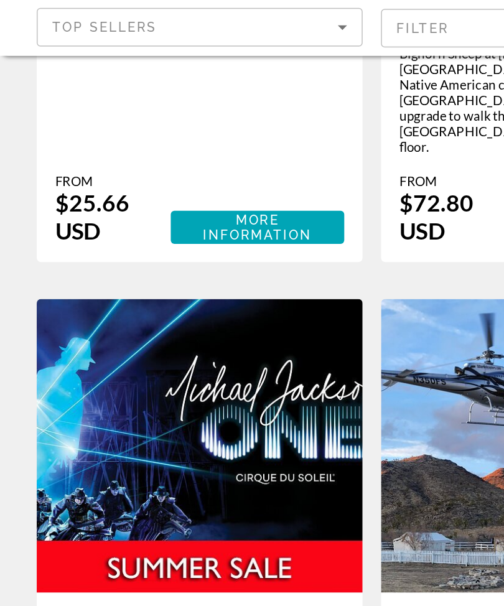
click at [169, 277] on img "Main content" at bounding box center [135, 376] width 221 height 199
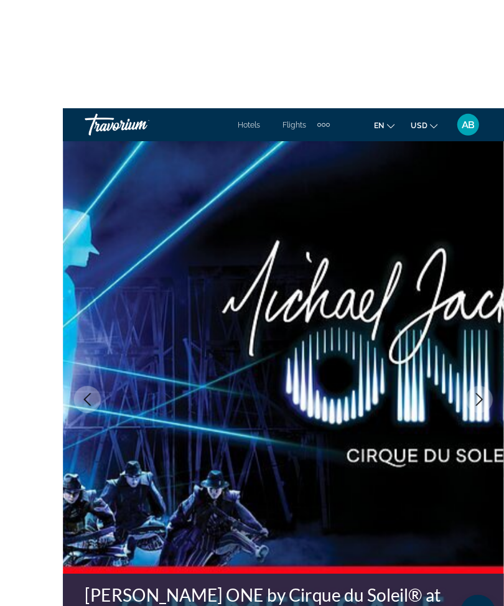
scroll to position [6, 0]
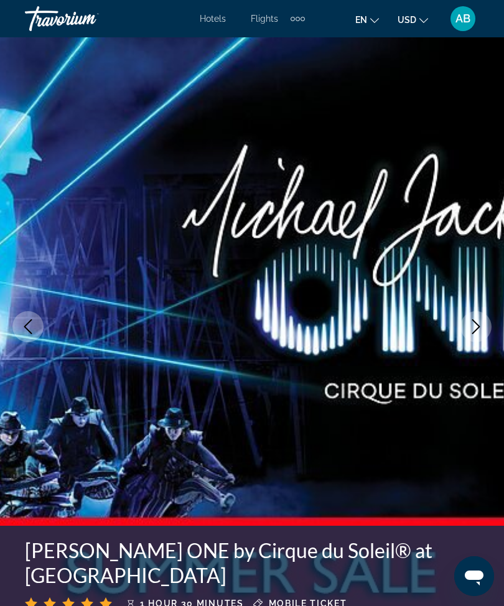
click at [468, 321] on icon "Next image" at bounding box center [475, 326] width 15 height 15
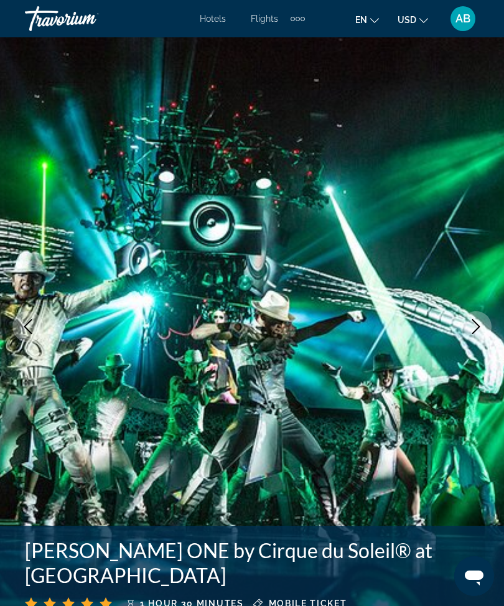
click at [474, 323] on icon "Next image" at bounding box center [475, 326] width 15 height 15
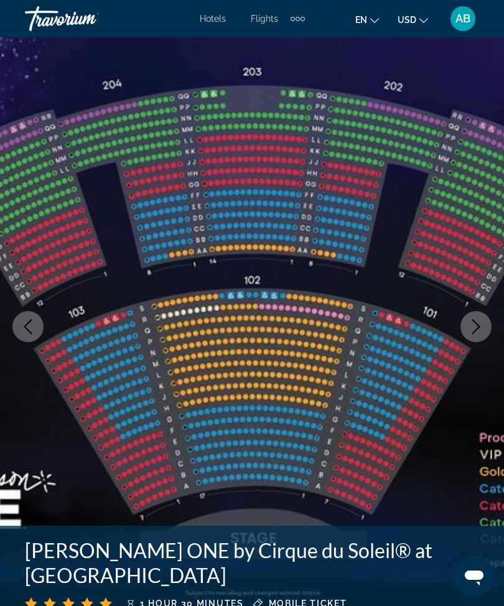
click at [473, 328] on icon "Next image" at bounding box center [475, 326] width 15 height 15
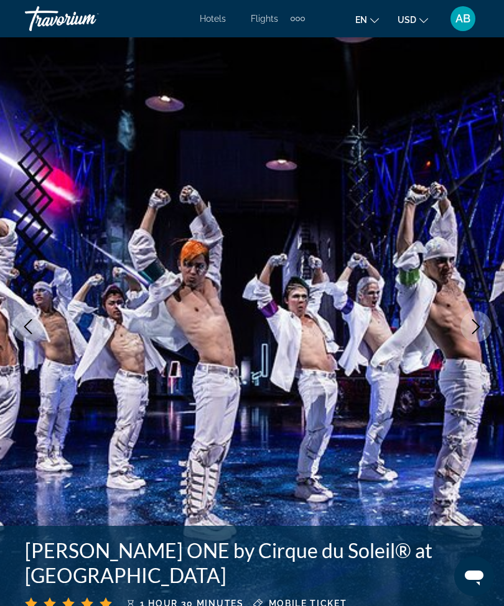
scroll to position [0, 0]
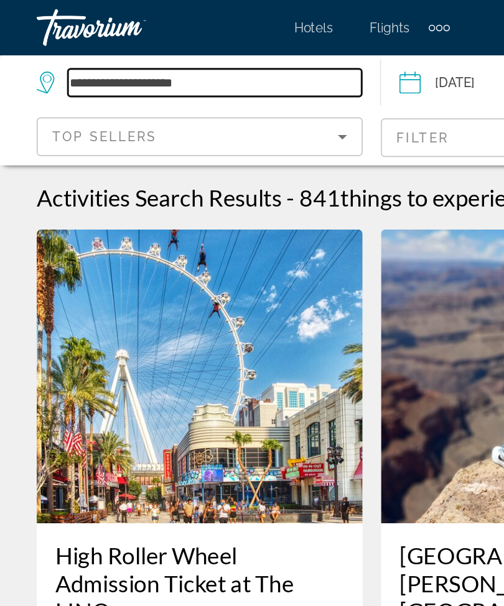
click at [172, 63] on input "**********" at bounding box center [145, 56] width 199 height 19
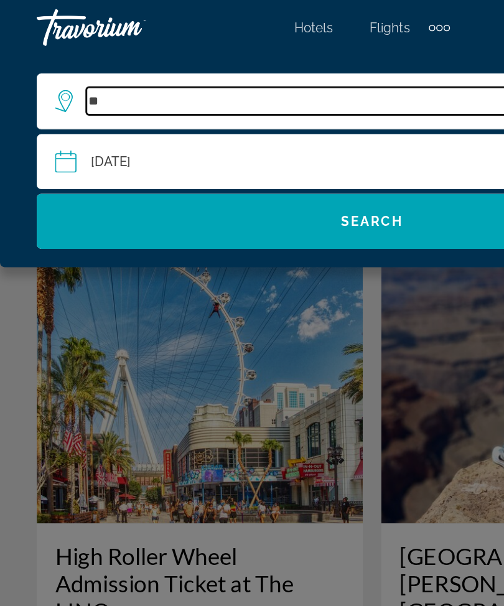
type input "*"
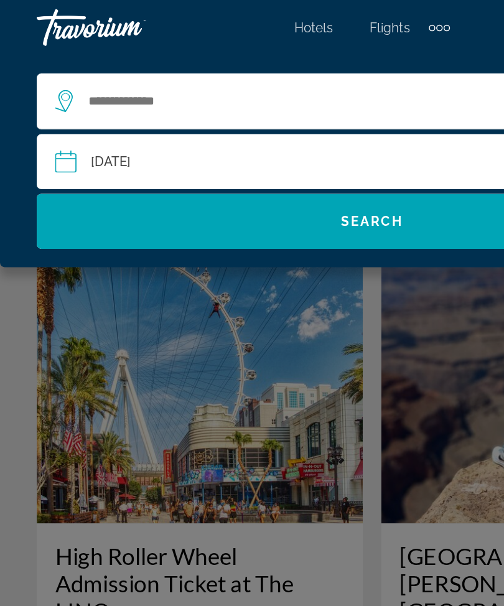
click at [215, 14] on span "Hotels" at bounding box center [213, 19] width 26 height 10
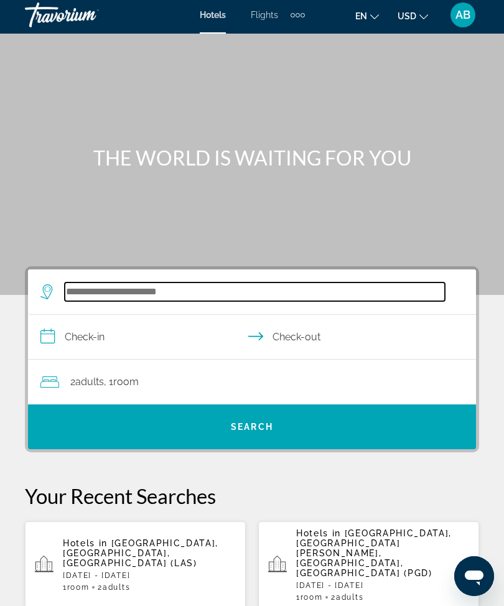
click at [143, 298] on input "Search widget" at bounding box center [255, 291] width 380 height 19
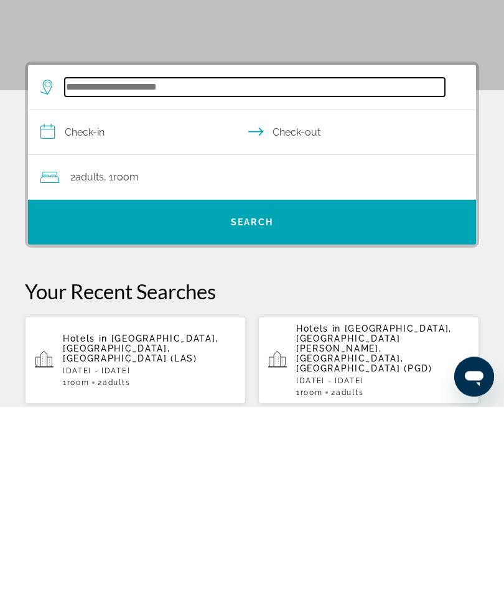
scroll to position [30, 0]
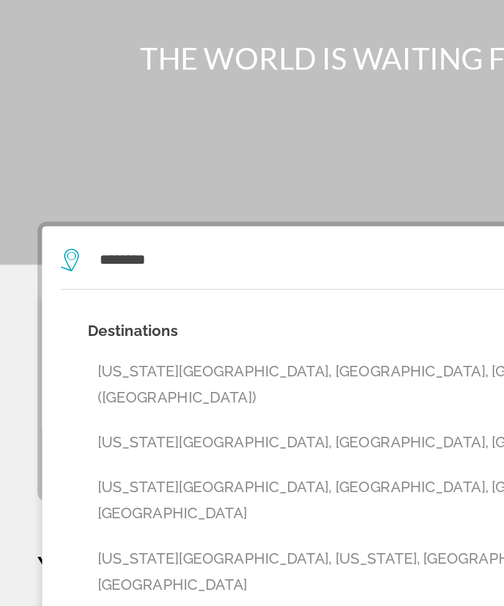
click at [204, 375] on button "[US_STATE][GEOGRAPHIC_DATA], [GEOGRAPHIC_DATA], [GEOGRAPHIC_DATA]" at bounding box center [260, 387] width 405 height 24
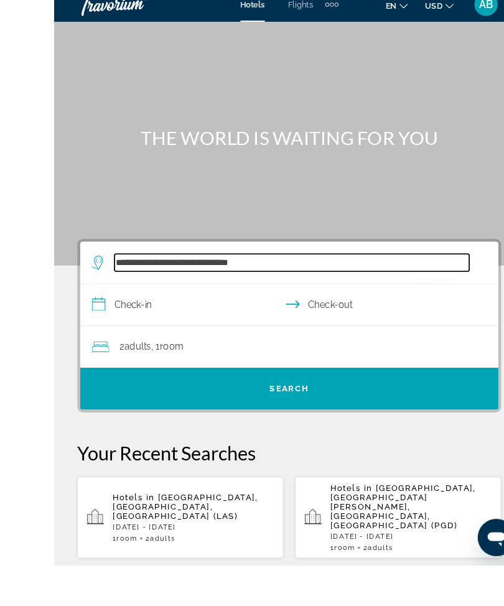
scroll to position [7, 0]
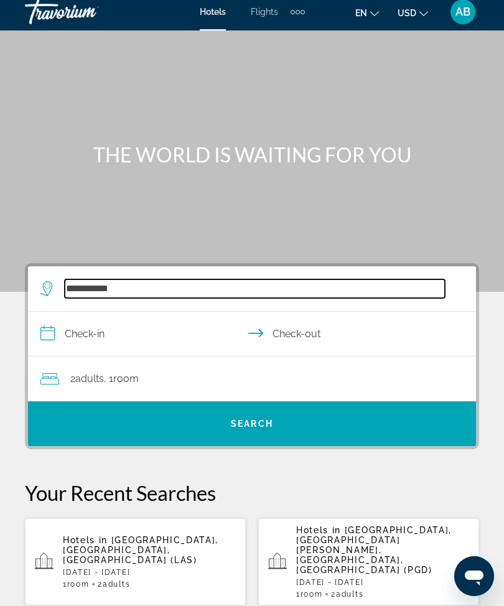
type input "********"
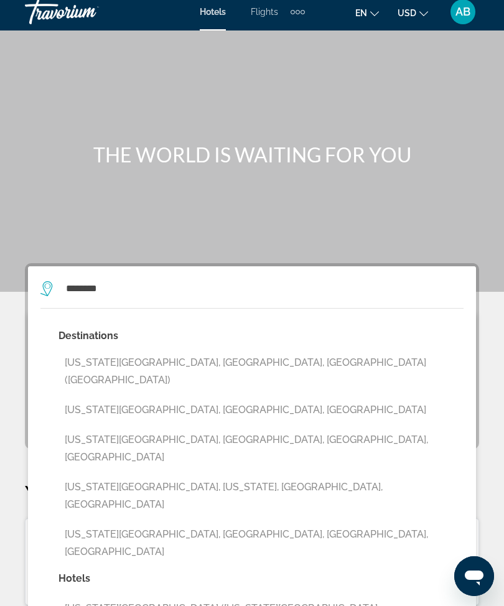
click at [173, 359] on button "[US_STATE][GEOGRAPHIC_DATA], [GEOGRAPHIC_DATA], [GEOGRAPHIC_DATA] ([GEOGRAPHIC_…" at bounding box center [260, 371] width 405 height 41
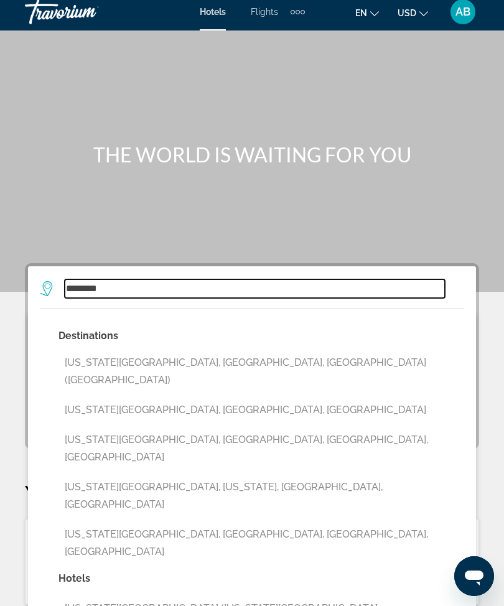
type input "**********"
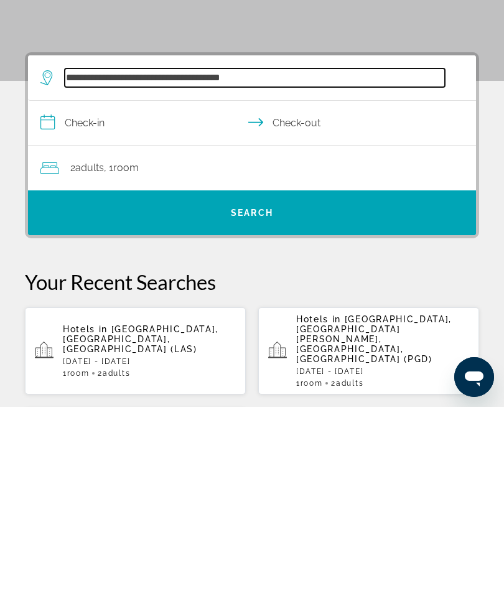
scroll to position [30, 0]
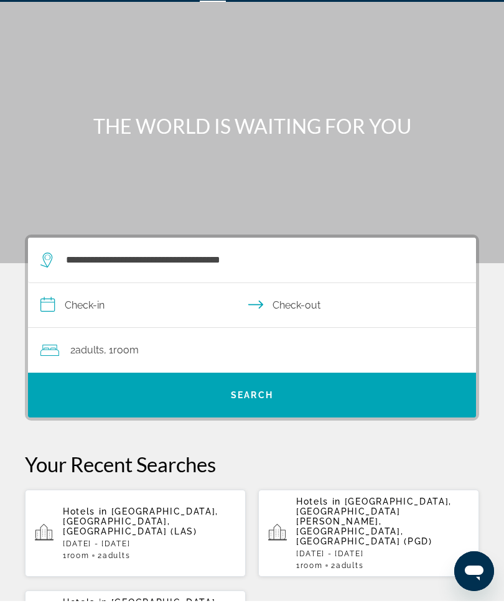
click at [54, 303] on input "**********" at bounding box center [254, 312] width 453 height 48
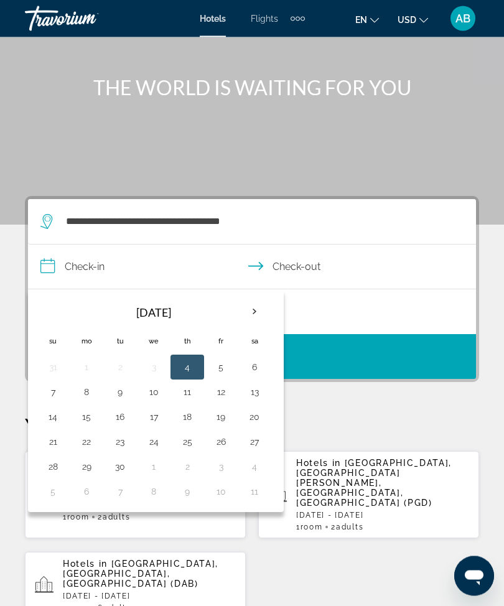
scroll to position [62, 0]
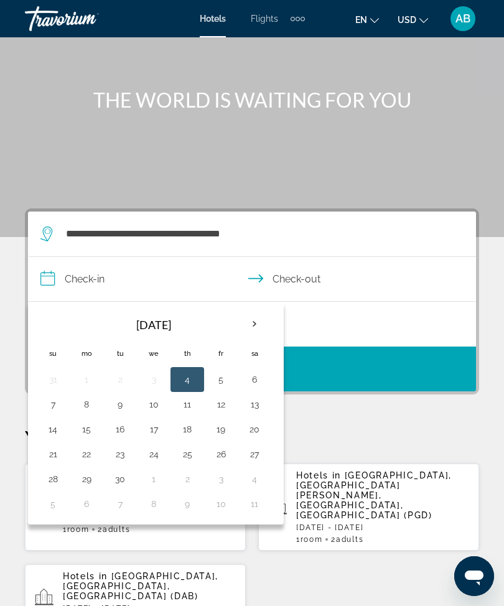
click at [252, 312] on th "Next month" at bounding box center [255, 323] width 34 height 27
click at [262, 320] on th "Next month" at bounding box center [255, 323] width 34 height 27
click at [260, 323] on th "Next month" at bounding box center [255, 323] width 34 height 27
click at [121, 425] on button "16" at bounding box center [120, 428] width 20 height 17
click at [253, 428] on button "20" at bounding box center [254, 428] width 20 height 17
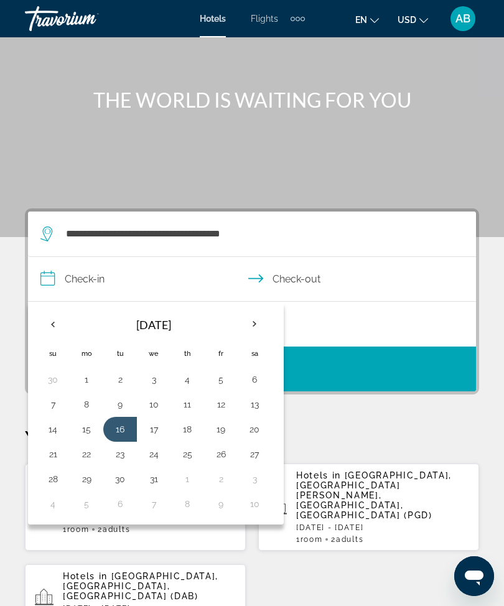
type input "**********"
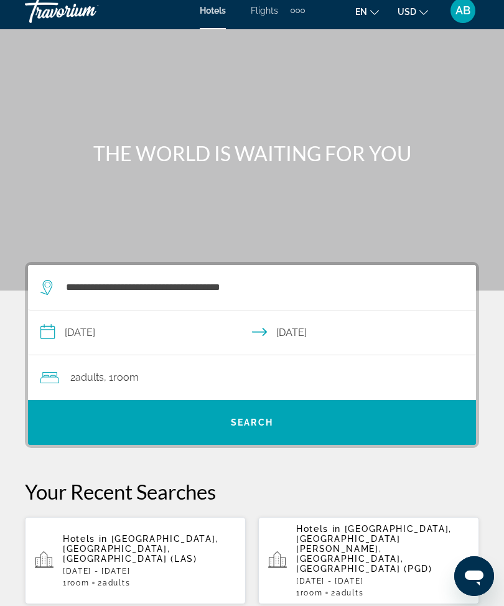
scroll to position [0, 0]
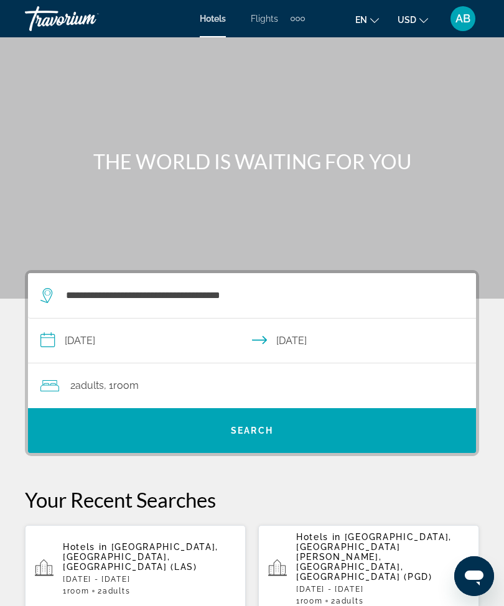
click at [297, 374] on div "2 Adult Adults , 1 Room rooms" at bounding box center [257, 385] width 435 height 45
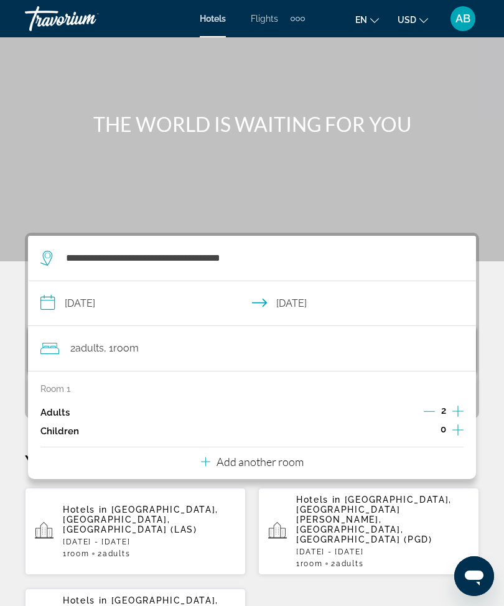
scroll to position [38, 0]
click at [453, 400] on div "Room 1 Adults 2 Children 0" at bounding box center [251, 411] width 423 height 57
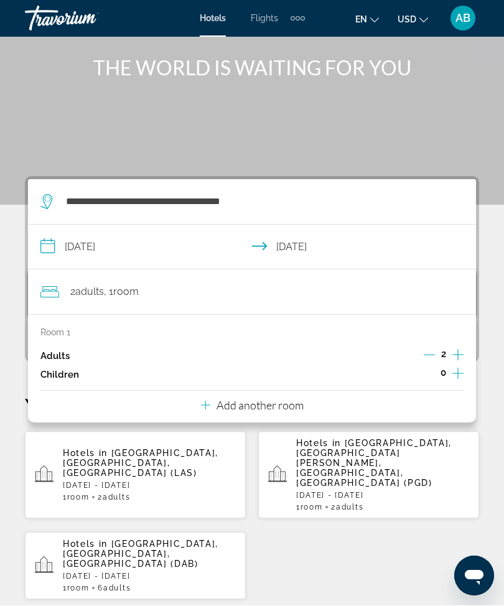
scroll to position [229, 0]
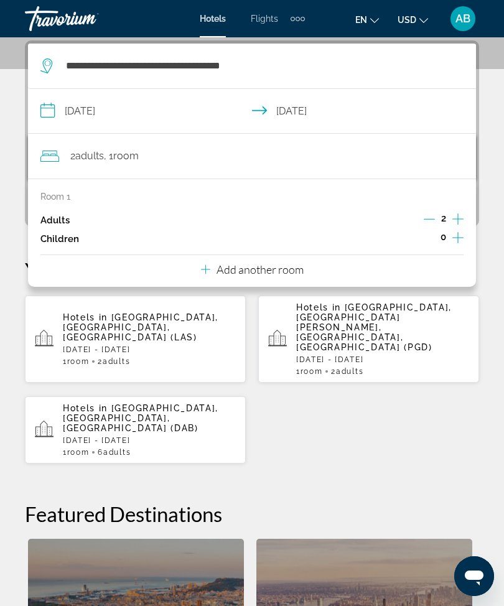
click at [463, 216] on icon "Increment adults" at bounding box center [457, 218] width 11 height 15
click at [456, 221] on icon "Increment adults" at bounding box center [457, 218] width 11 height 15
click at [499, 195] on div "**********" at bounding box center [252, 434] width 504 height 788
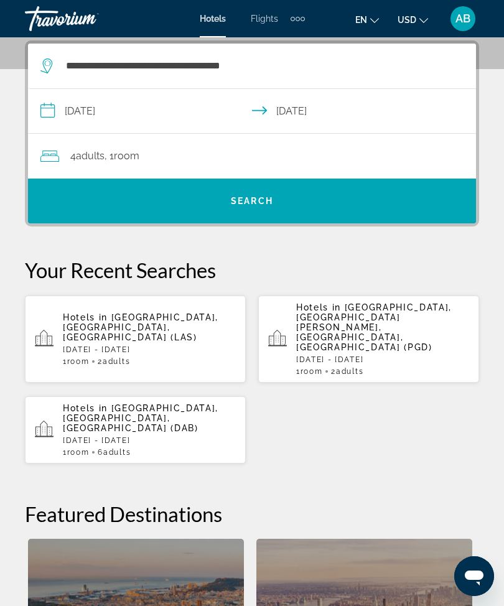
click at [219, 200] on span "Search widget" at bounding box center [252, 201] width 448 height 30
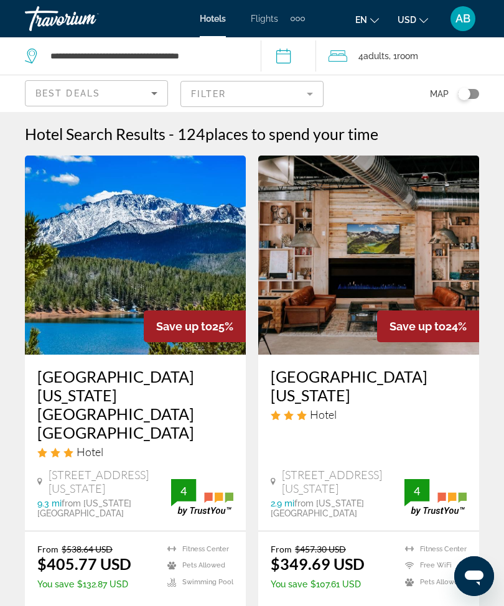
click at [134, 251] on img "Main content" at bounding box center [135, 254] width 221 height 199
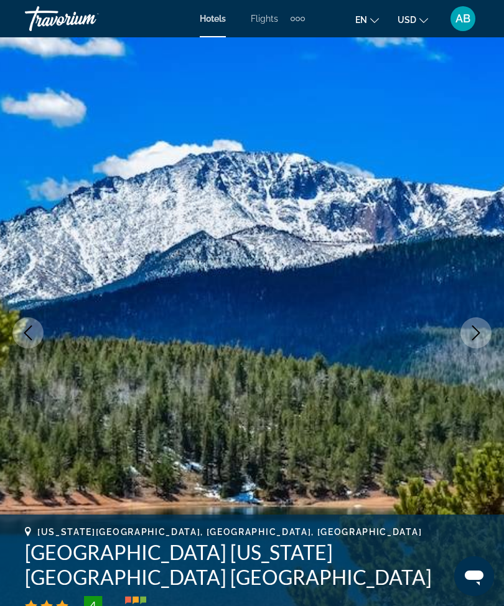
click at [472, 342] on button "Next image" at bounding box center [475, 332] width 31 height 31
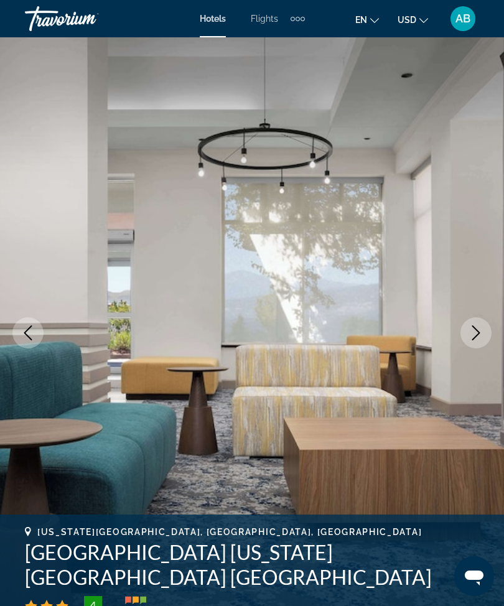
click at [480, 340] on button "Next image" at bounding box center [475, 332] width 31 height 31
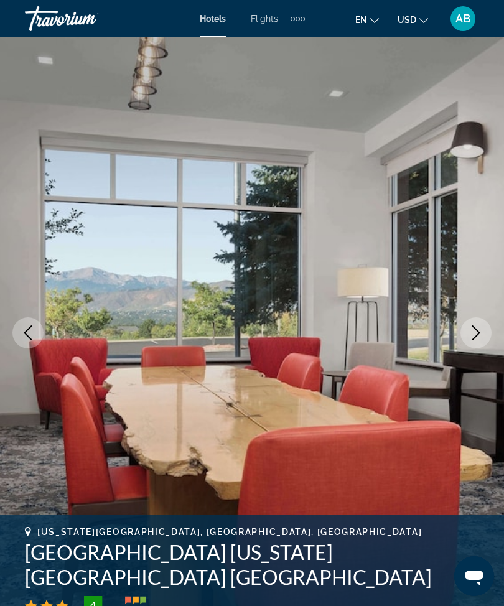
click at [473, 346] on button "Next image" at bounding box center [475, 332] width 31 height 31
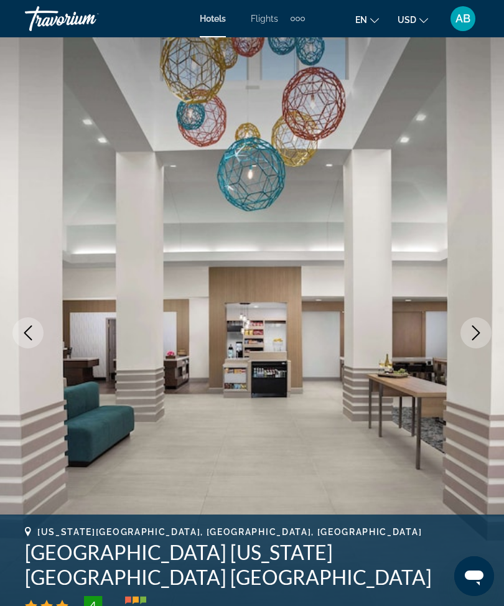
click at [473, 323] on button "Next image" at bounding box center [475, 332] width 31 height 31
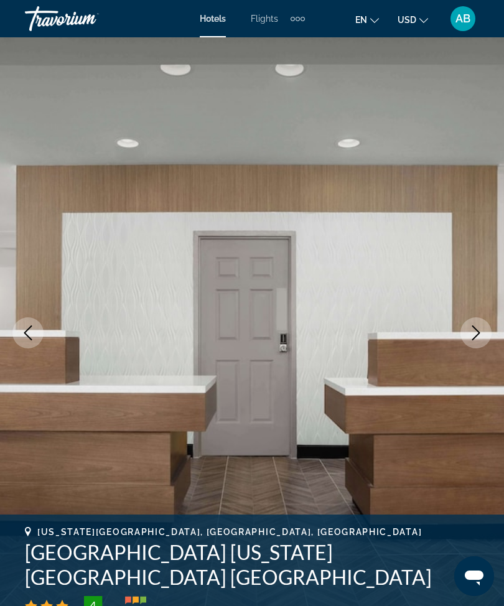
click at [476, 331] on icon "Next image" at bounding box center [475, 332] width 15 height 15
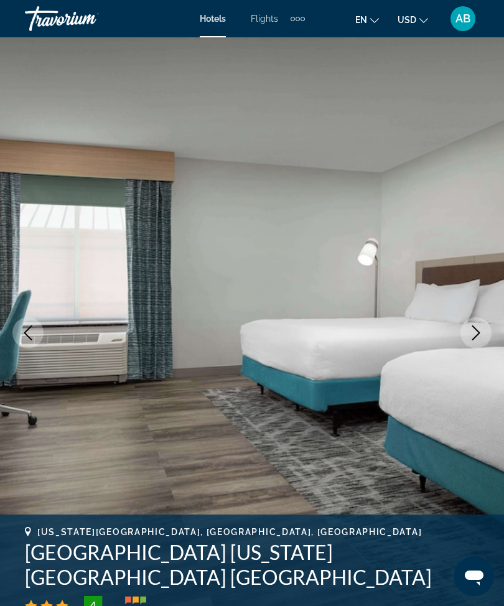
click at [471, 328] on icon "Next image" at bounding box center [475, 332] width 15 height 15
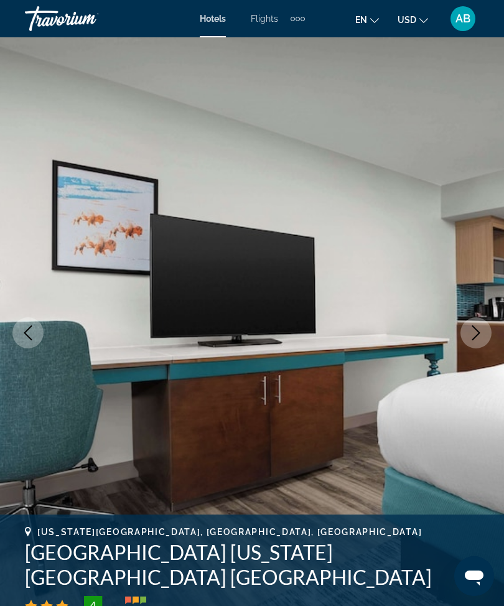
click at [466, 334] on button "Next image" at bounding box center [475, 332] width 31 height 31
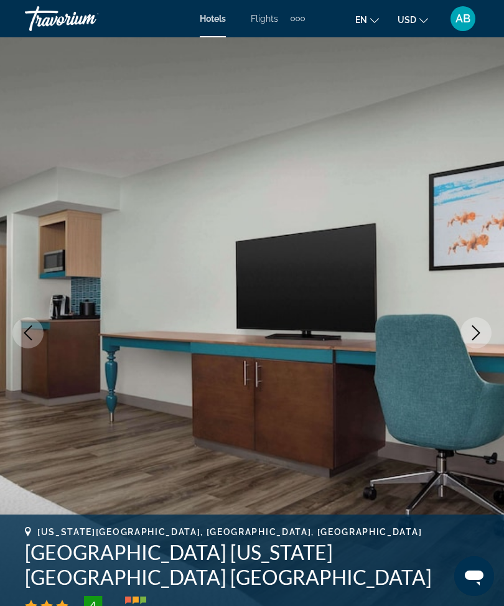
click at [473, 333] on icon "Next image" at bounding box center [475, 332] width 15 height 15
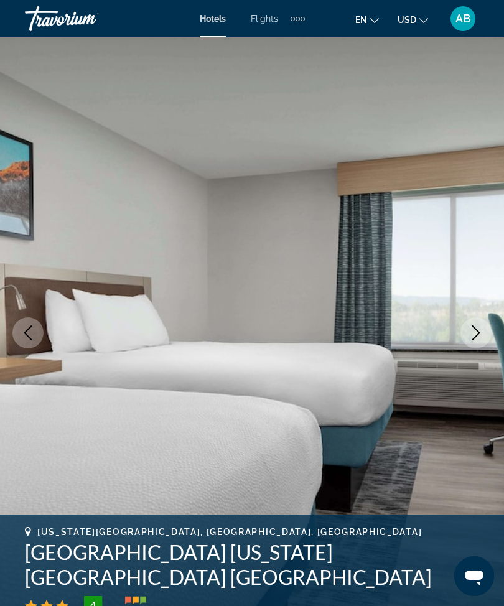
click at [473, 337] on icon "Next image" at bounding box center [475, 332] width 15 height 15
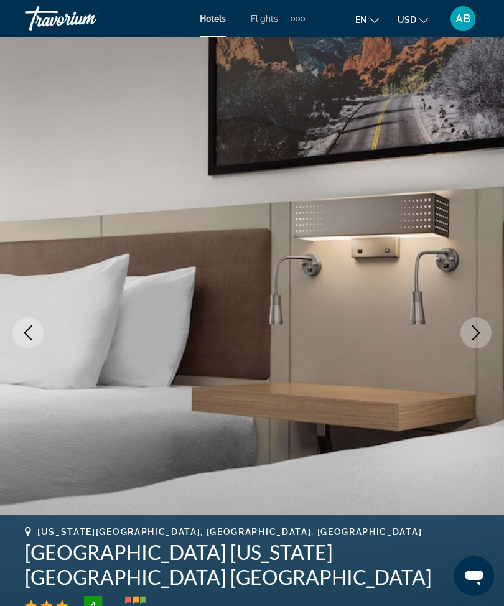
click at [472, 328] on icon "Next image" at bounding box center [475, 332] width 15 height 15
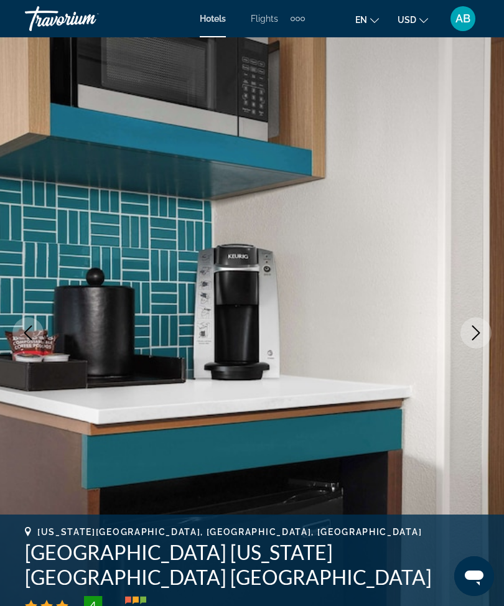
click at [468, 331] on icon "Next image" at bounding box center [475, 332] width 15 height 15
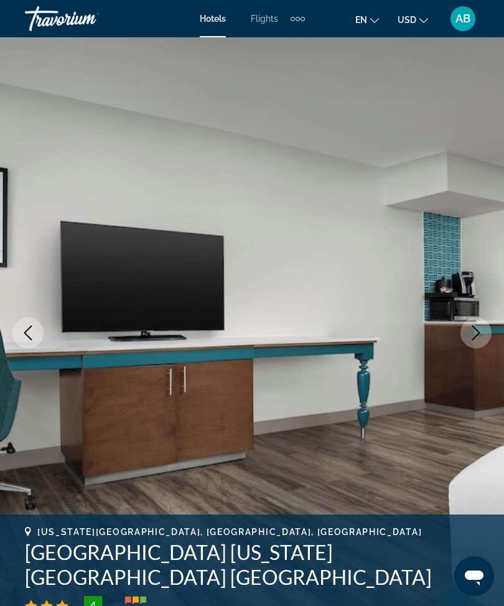
click at [478, 332] on icon "Next image" at bounding box center [475, 332] width 15 height 15
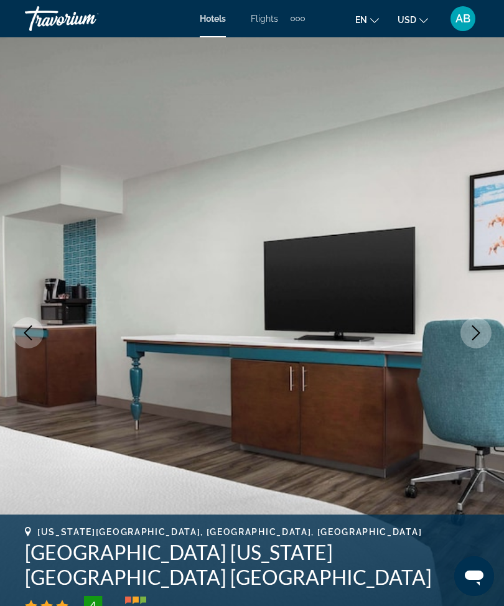
click at [473, 322] on button "Next image" at bounding box center [475, 332] width 31 height 31
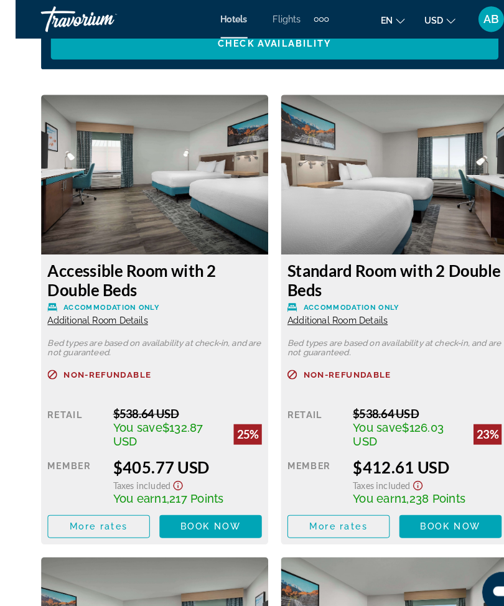
scroll to position [2137, 0]
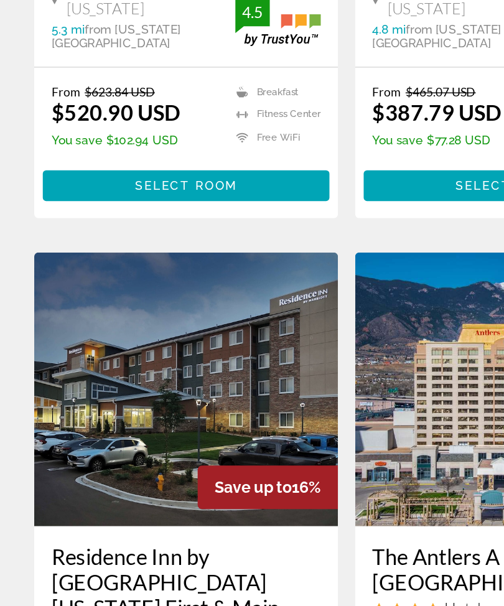
scroll to position [1832, 0]
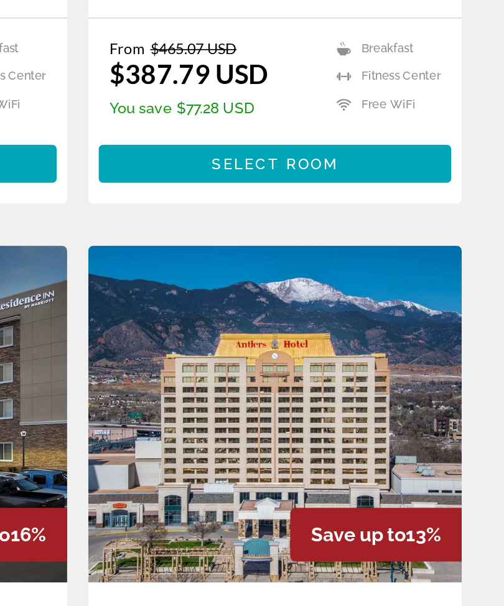
click at [258, 307] on img "Main content" at bounding box center [368, 406] width 221 height 199
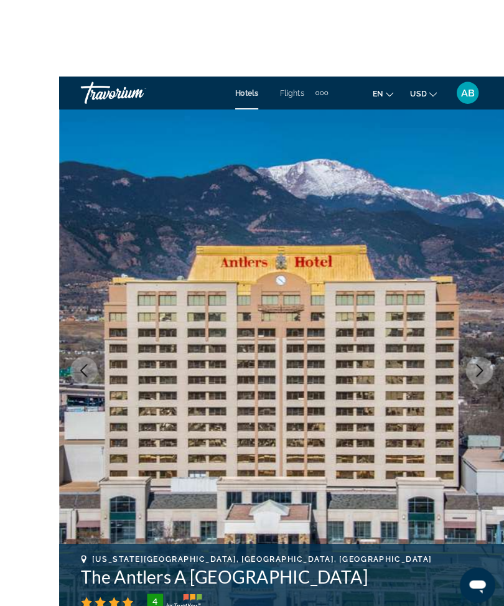
scroll to position [23, 0]
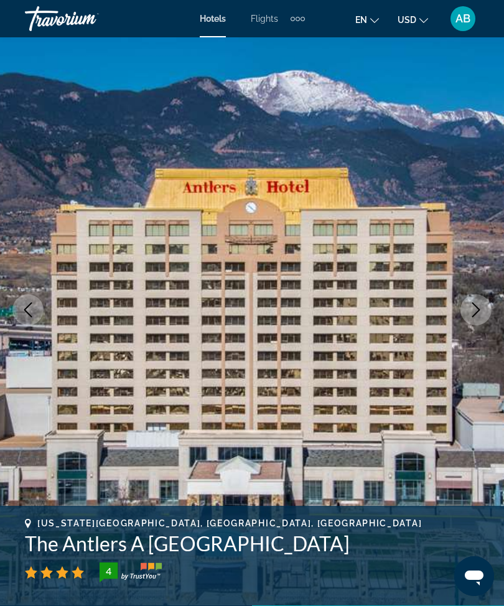
click at [464, 307] on button "Next image" at bounding box center [475, 309] width 31 height 31
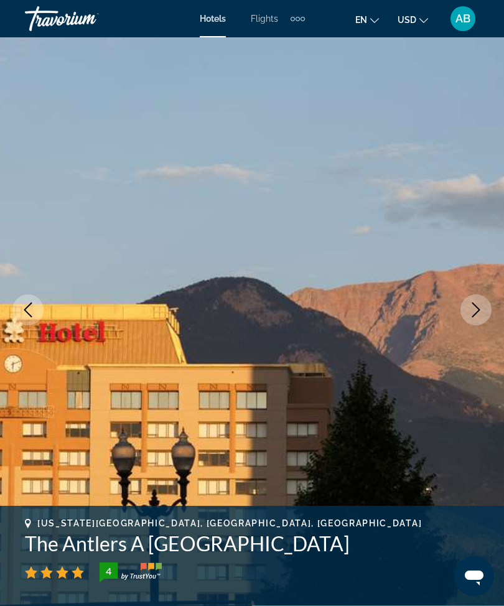
click at [473, 312] on icon "Next image" at bounding box center [475, 309] width 15 height 15
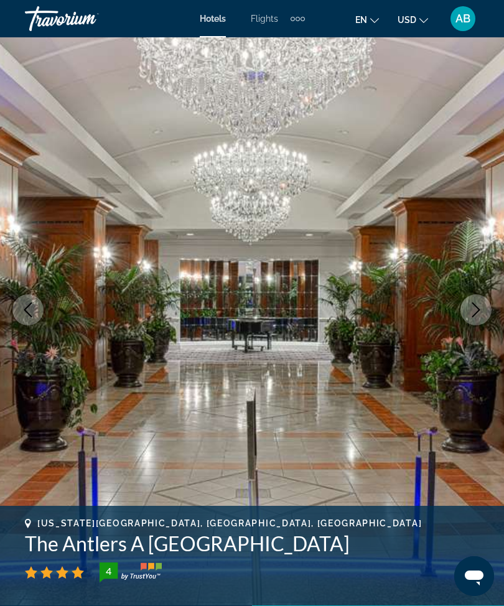
click at [482, 308] on icon "Next image" at bounding box center [475, 309] width 15 height 15
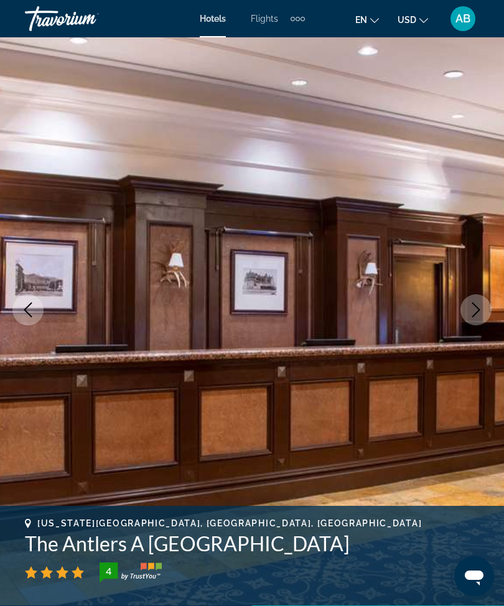
click at [479, 310] on icon "Next image" at bounding box center [476, 309] width 8 height 15
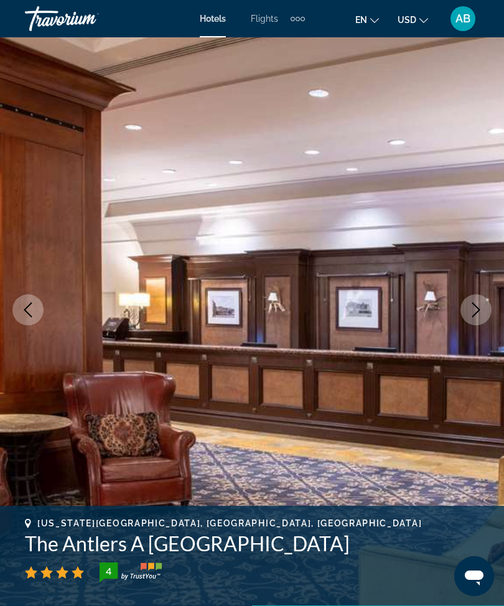
click at [484, 313] on button "Next image" at bounding box center [475, 309] width 31 height 31
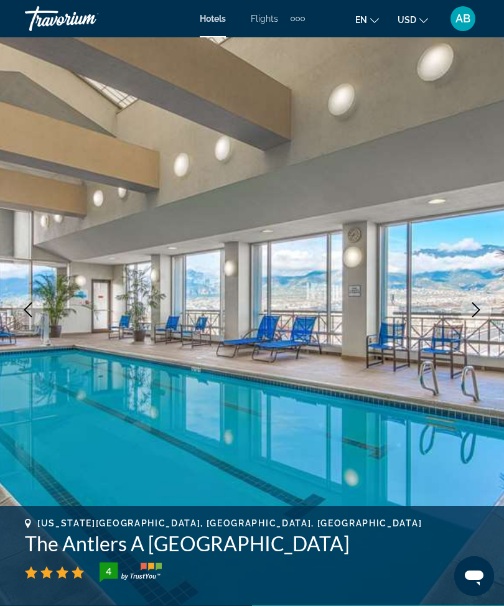
click at [478, 315] on icon "Next image" at bounding box center [475, 309] width 15 height 15
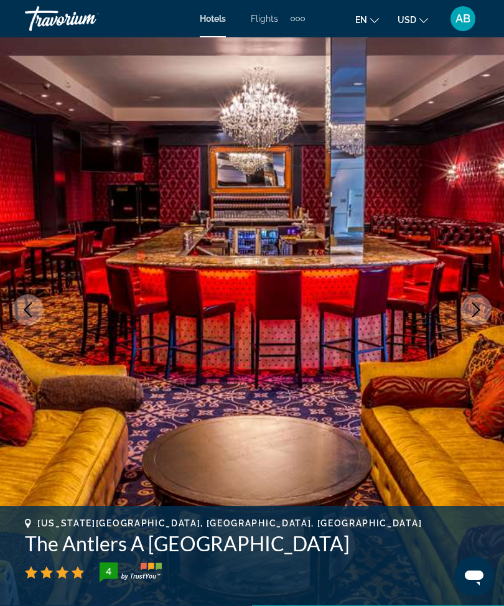
click at [481, 316] on icon "Next image" at bounding box center [475, 309] width 15 height 15
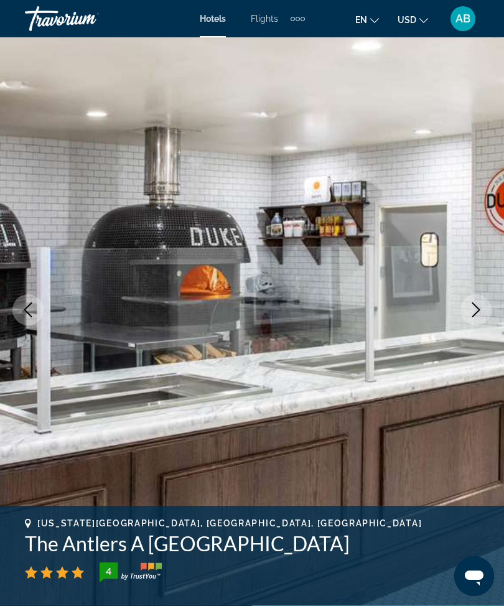
click at [478, 308] on icon "Next image" at bounding box center [476, 309] width 8 height 15
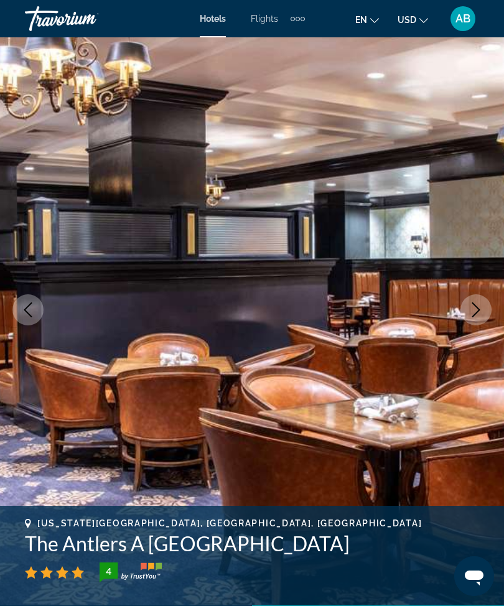
click at [465, 313] on button "Next image" at bounding box center [475, 309] width 31 height 31
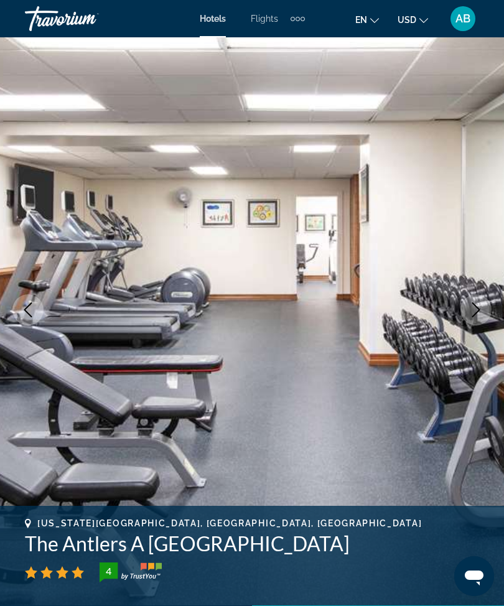
click at [483, 304] on button "Next image" at bounding box center [475, 309] width 31 height 31
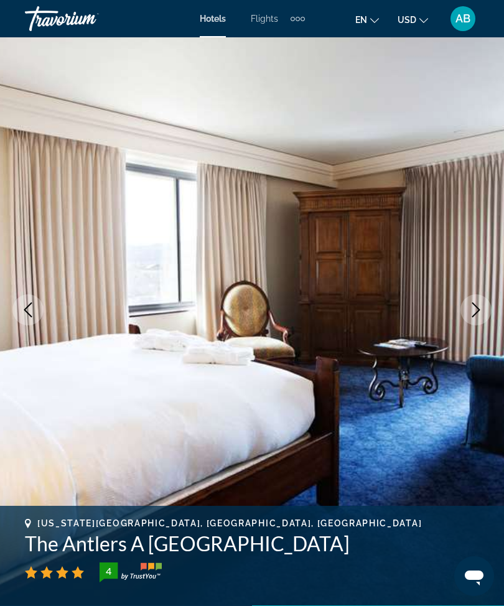
click at [468, 307] on button "Next image" at bounding box center [475, 309] width 31 height 31
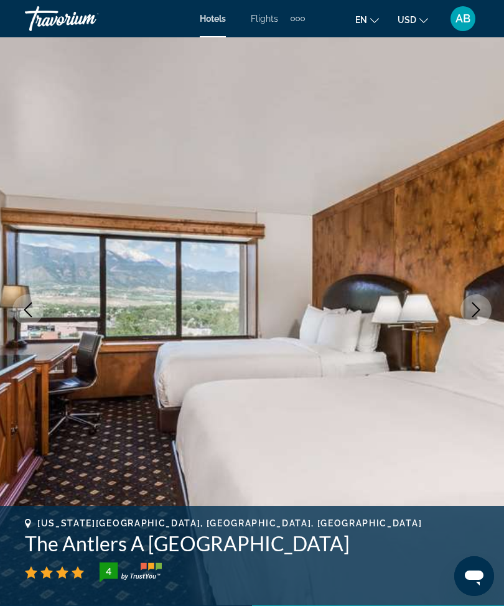
click at [470, 312] on icon "Next image" at bounding box center [475, 309] width 15 height 15
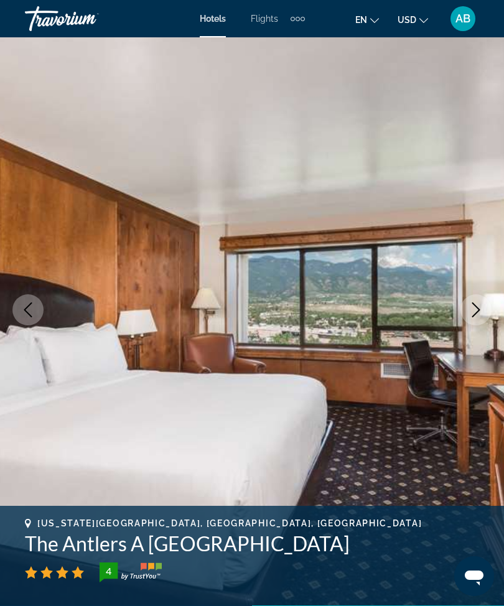
click at [470, 310] on icon "Next image" at bounding box center [475, 309] width 15 height 15
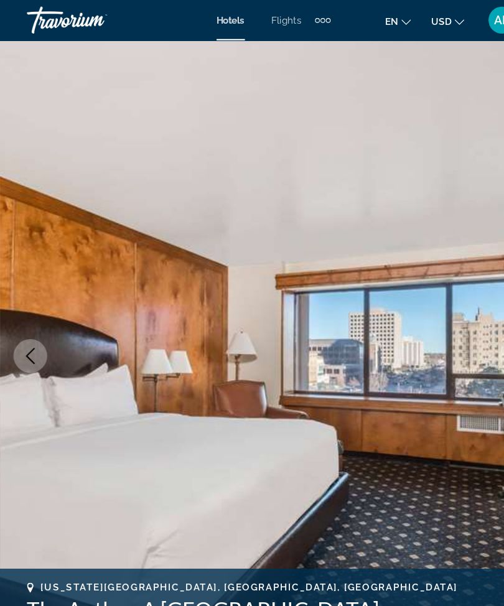
scroll to position [0, 0]
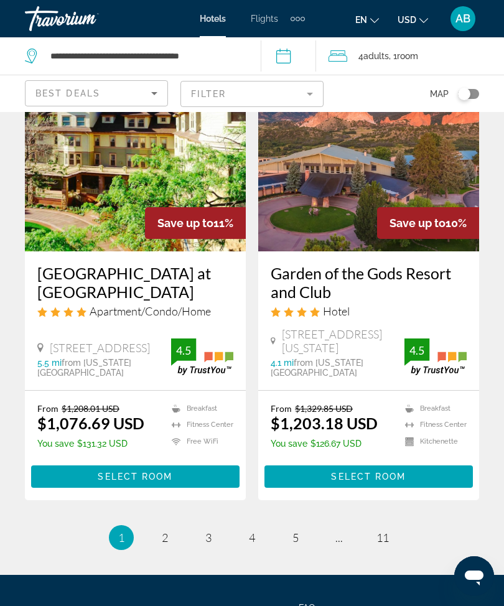
scroll to position [2576, 0]
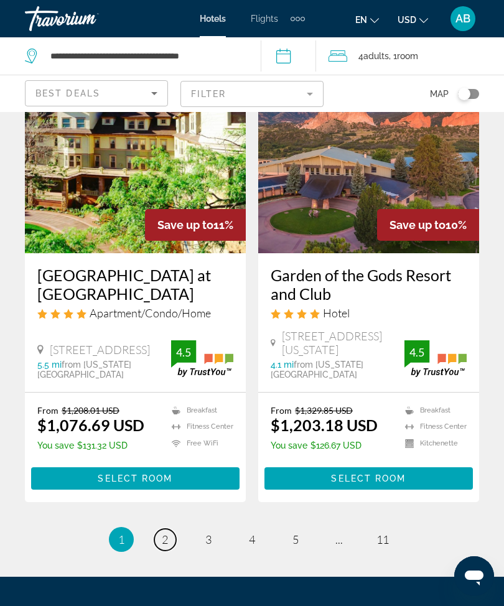
click at [165, 529] on link "page 2" at bounding box center [165, 540] width 22 height 22
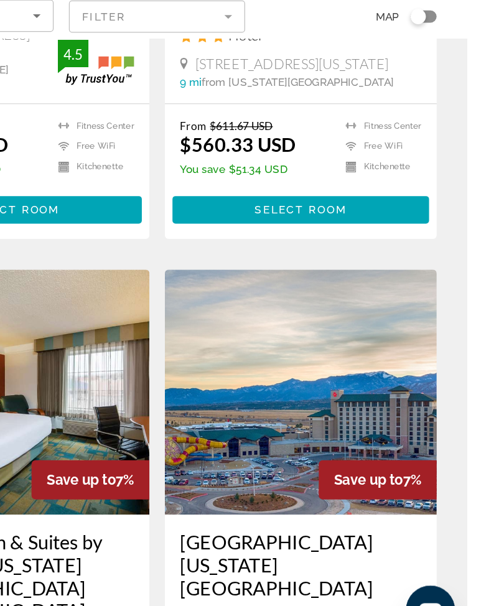
scroll to position [377, 0]
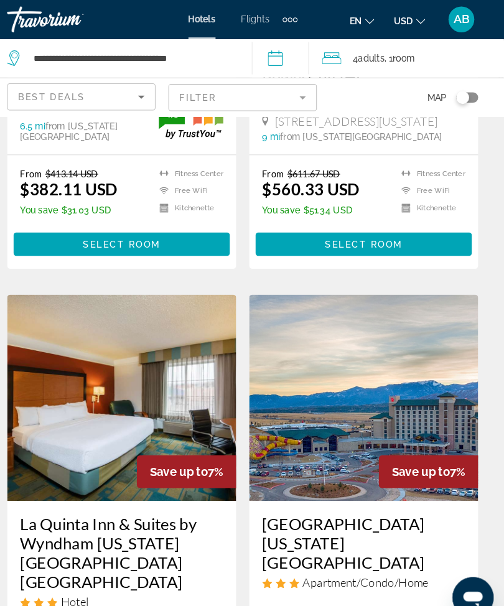
click at [323, 351] on img "Main content" at bounding box center [368, 383] width 221 height 199
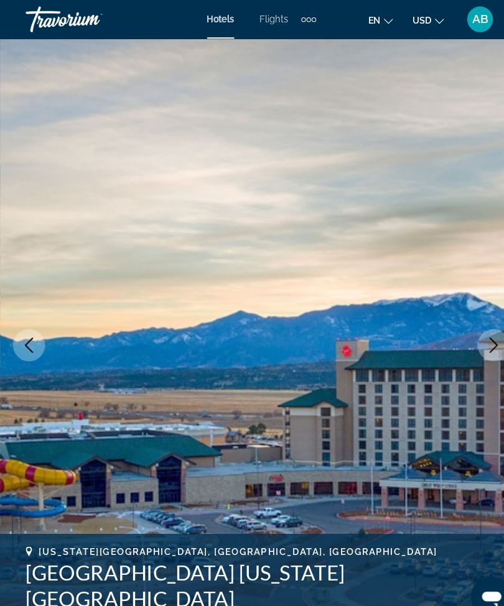
click at [478, 339] on icon "Next image" at bounding box center [475, 332] width 15 height 15
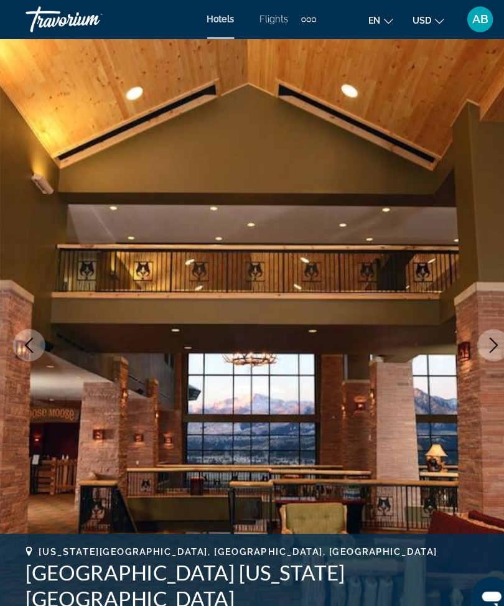
click at [473, 340] on button "Next image" at bounding box center [475, 332] width 31 height 31
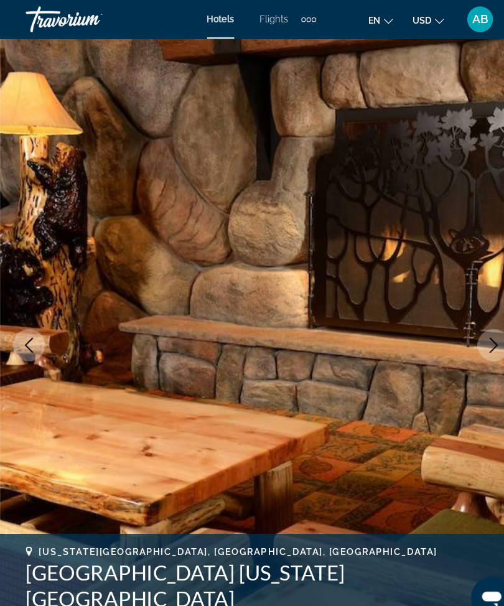
click at [476, 330] on icon "Next image" at bounding box center [476, 332] width 8 height 15
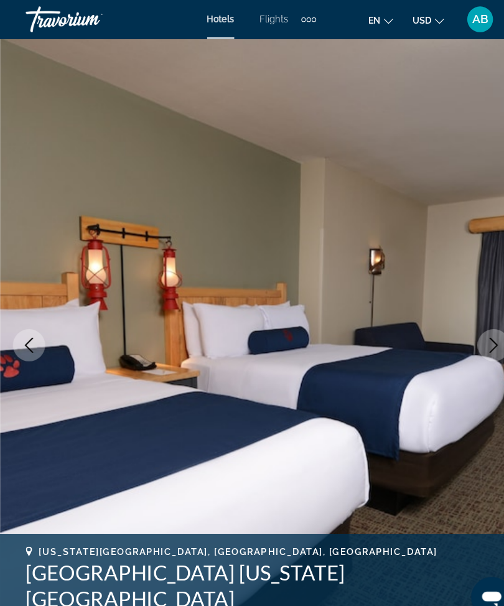
click at [475, 330] on icon "Next image" at bounding box center [475, 332] width 15 height 15
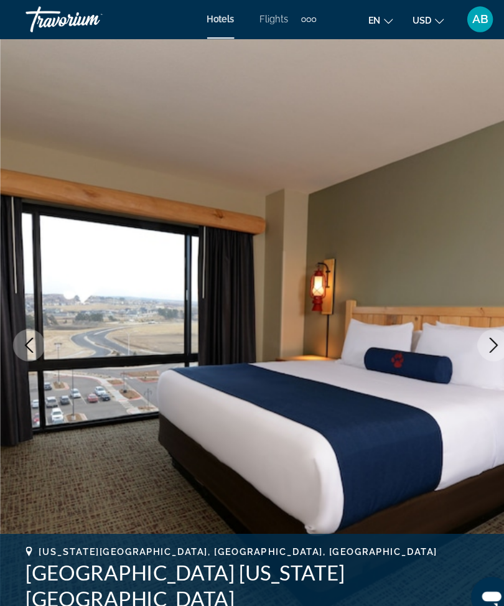
click at [473, 336] on icon "Next image" at bounding box center [475, 332] width 15 height 15
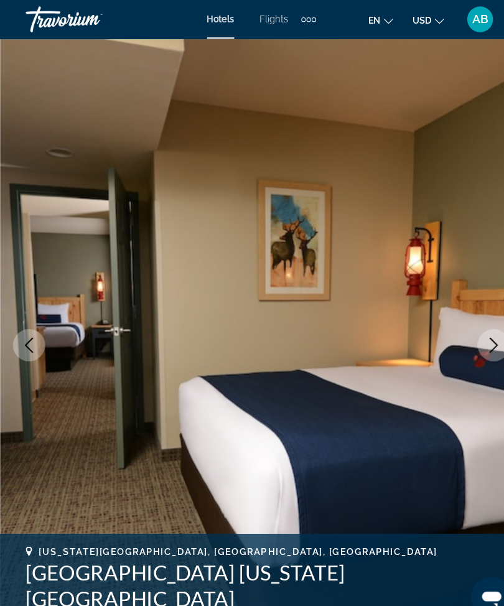
click at [470, 339] on icon "Next image" at bounding box center [475, 332] width 15 height 15
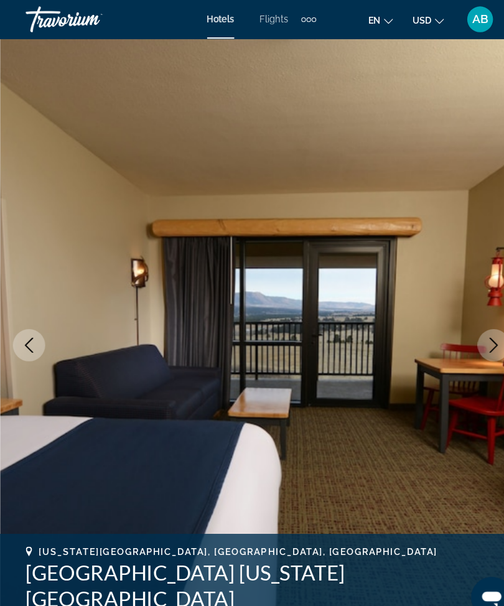
click at [474, 336] on icon "Next image" at bounding box center [475, 332] width 15 height 15
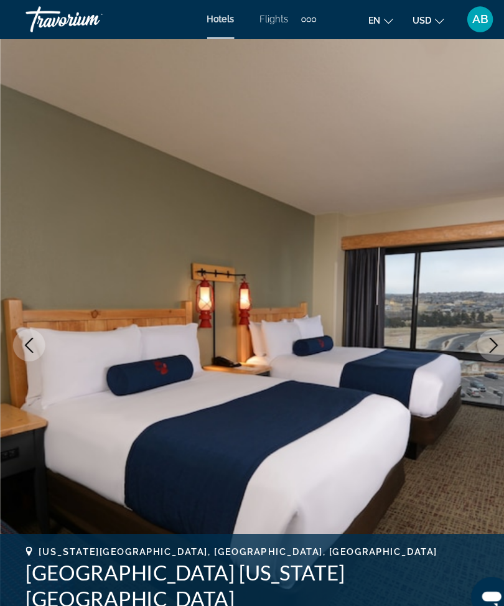
click at [465, 335] on button "Next image" at bounding box center [475, 332] width 31 height 31
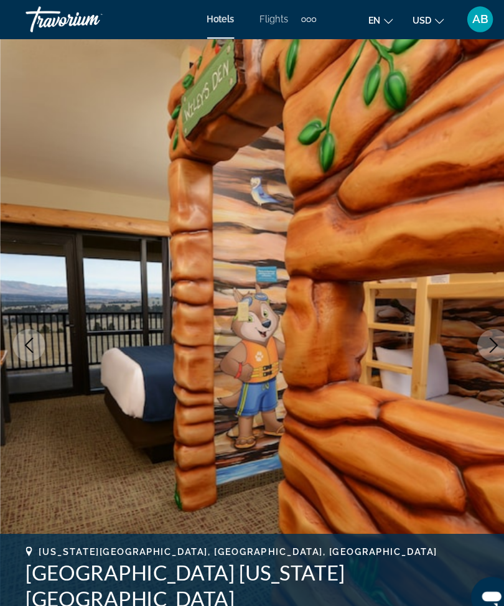
click at [481, 330] on icon "Next image" at bounding box center [475, 332] width 15 height 15
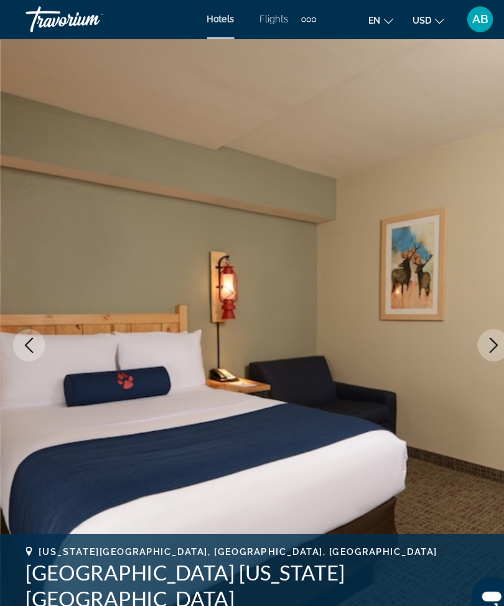
click at [475, 335] on icon "Next image" at bounding box center [475, 332] width 15 height 15
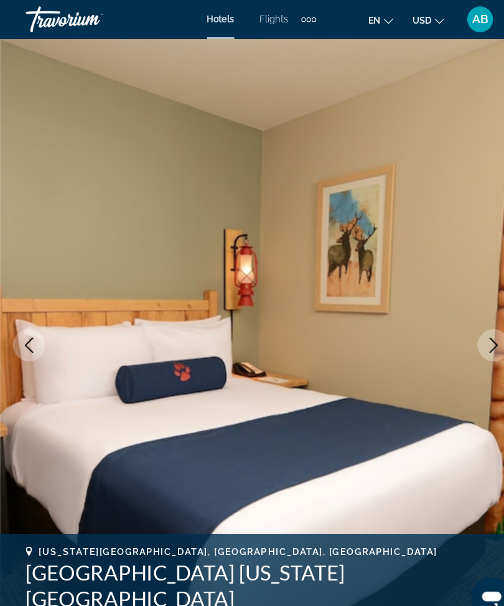
click at [477, 328] on icon "Next image" at bounding box center [475, 332] width 15 height 15
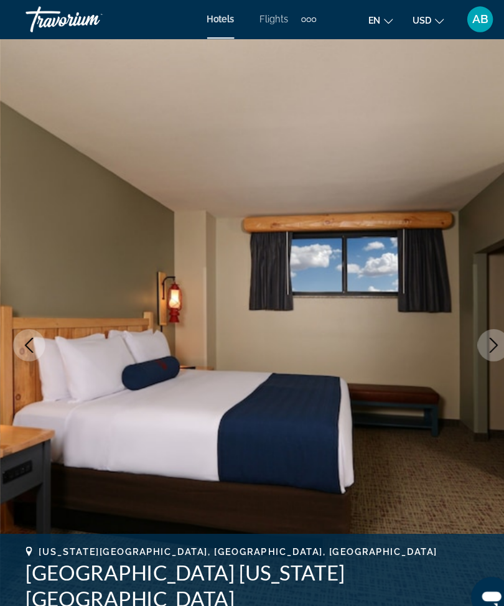
click at [476, 336] on icon "Next image" at bounding box center [476, 332] width 8 height 15
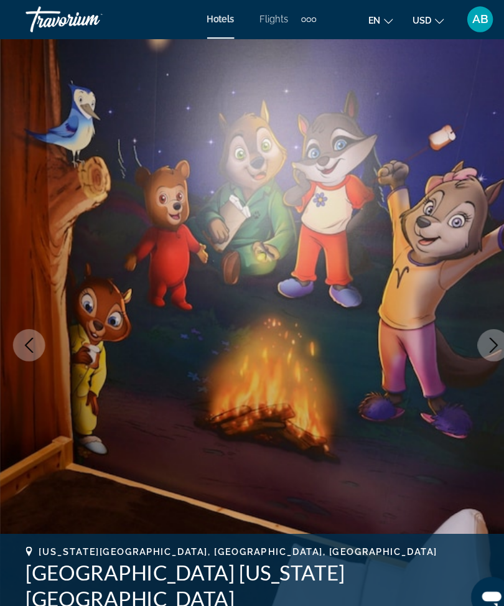
click at [469, 331] on icon "Next image" at bounding box center [475, 332] width 15 height 15
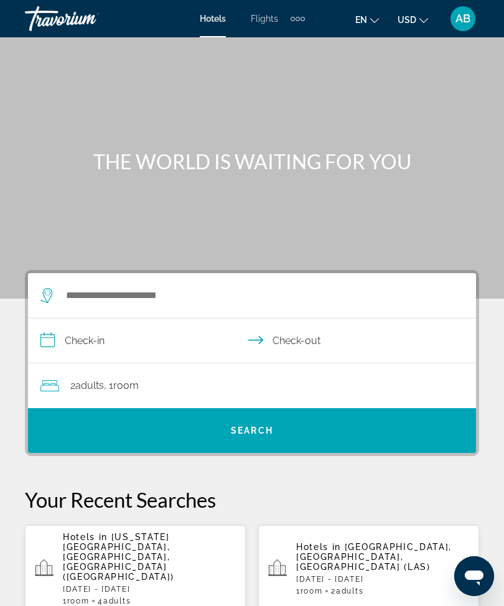
click at [122, 548] on span "[US_STATE][GEOGRAPHIC_DATA], [GEOGRAPHIC_DATA], [GEOGRAPHIC_DATA] ([GEOGRAPHIC_…" at bounding box center [118, 557] width 111 height 50
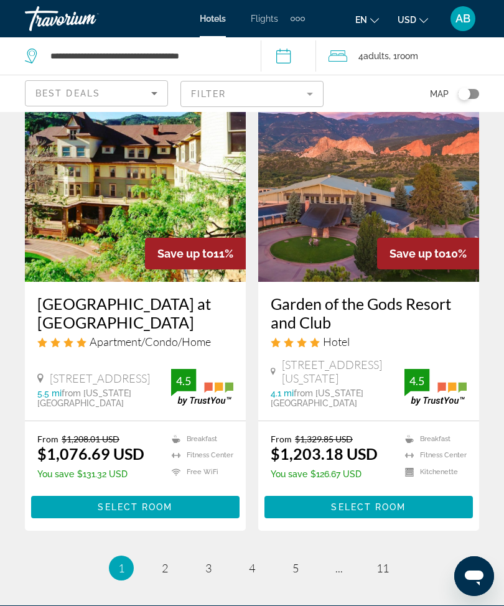
scroll to position [2584, 0]
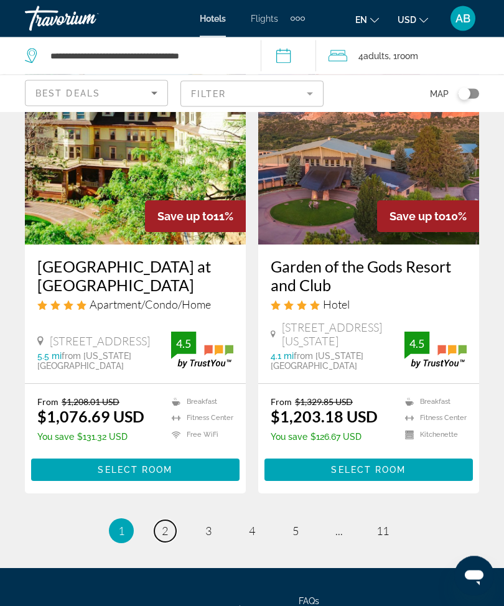
click at [169, 520] on link "page 2" at bounding box center [165, 531] width 22 height 22
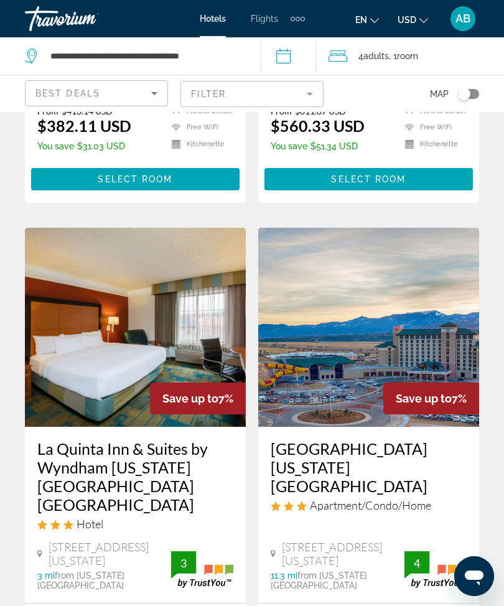
scroll to position [352, 0]
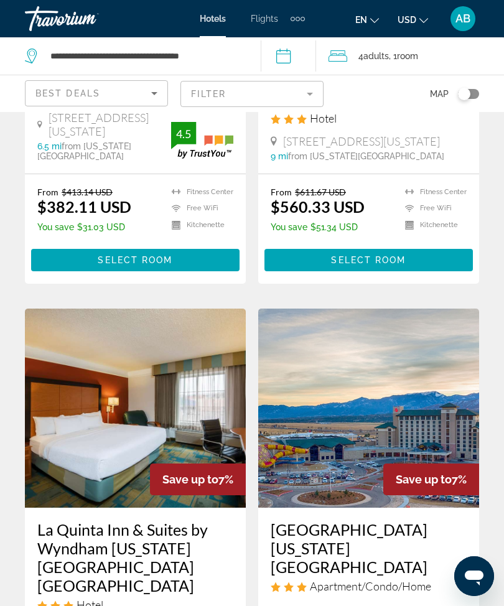
click at [368, 351] on img "Main content" at bounding box center [368, 407] width 221 height 199
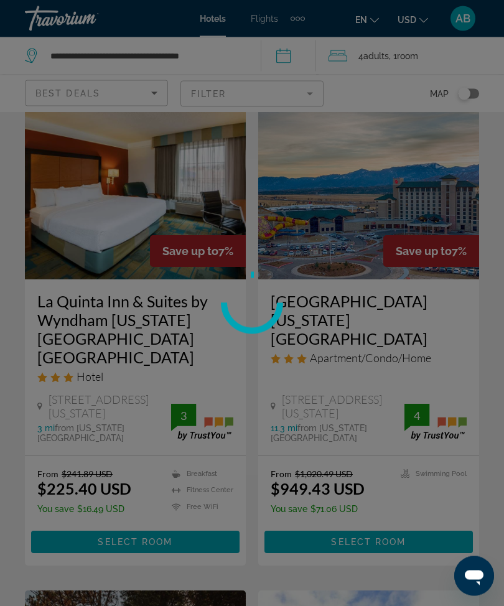
scroll to position [606, 0]
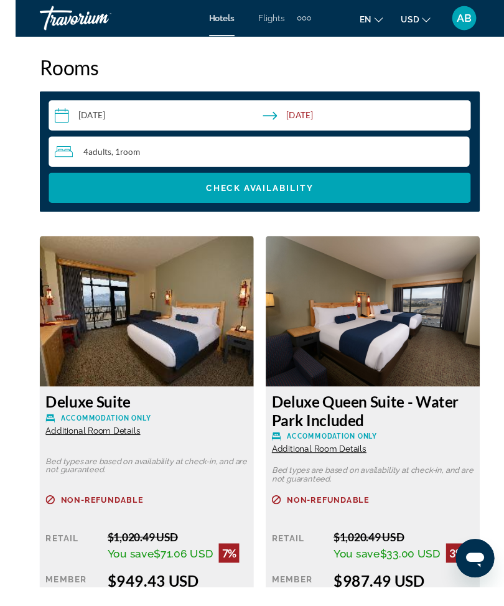
scroll to position [2053, 0]
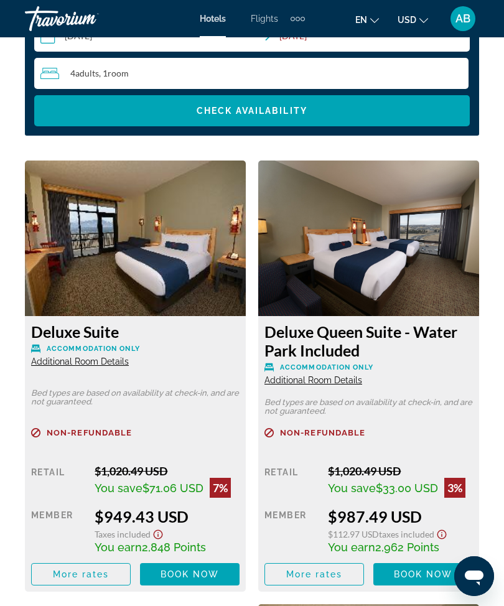
click at [239, 583] on span "Main content" at bounding box center [189, 574] width 99 height 30
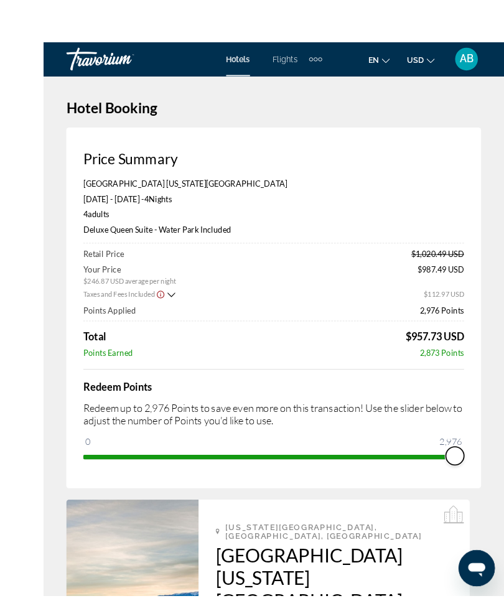
scroll to position [7, 0]
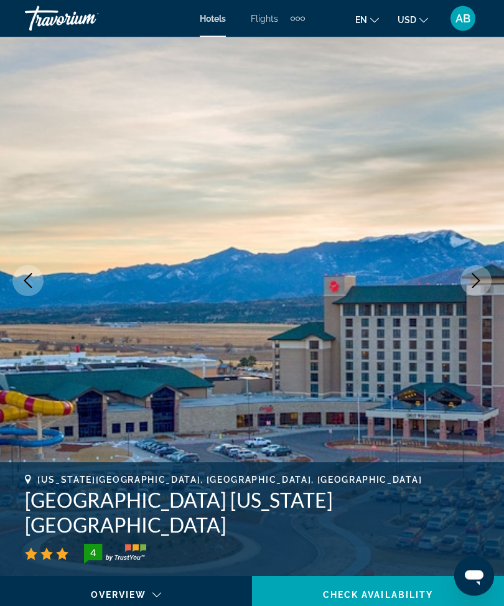
scroll to position [52, 0]
click at [470, 292] on button "Next image" at bounding box center [475, 280] width 31 height 31
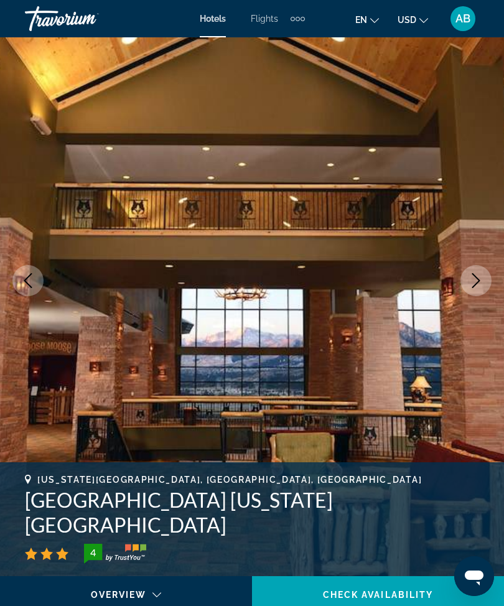
click at [484, 274] on button "Next image" at bounding box center [475, 280] width 31 height 31
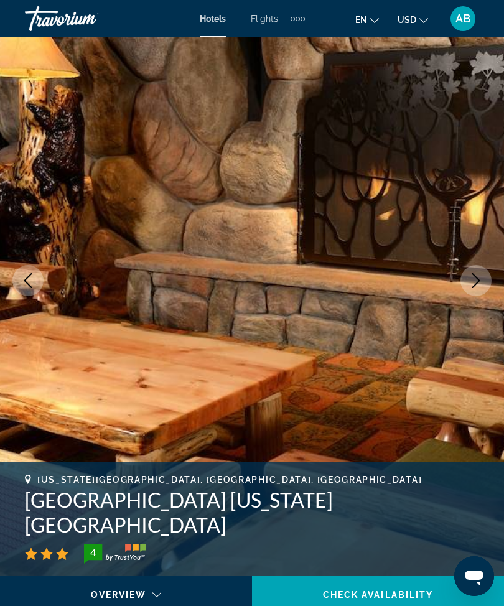
click at [481, 287] on icon "Next image" at bounding box center [475, 280] width 15 height 15
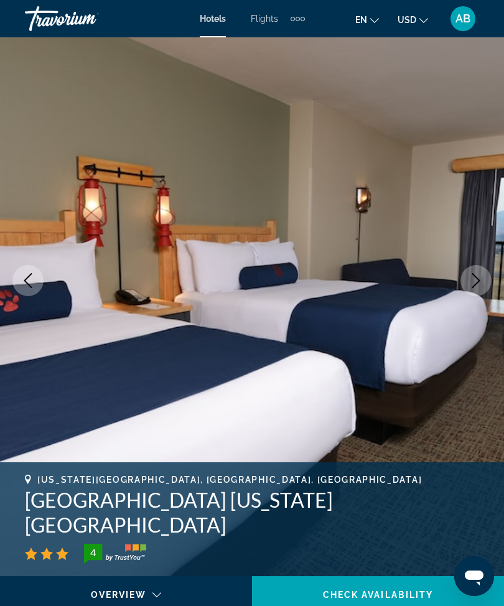
click at [478, 266] on button "Next image" at bounding box center [475, 280] width 31 height 31
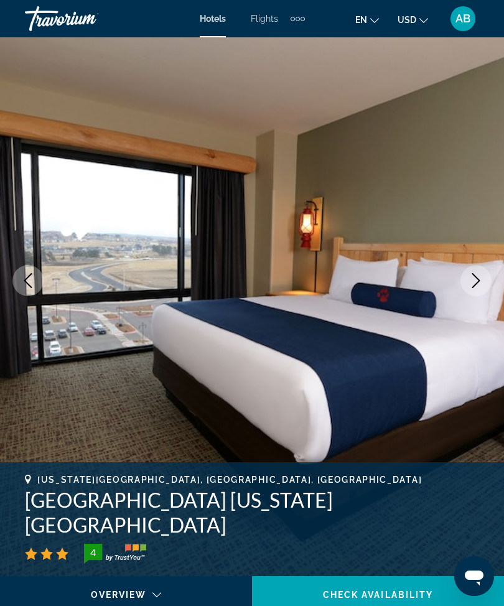
scroll to position [0, 0]
